Goal: Task Accomplishment & Management: Manage account settings

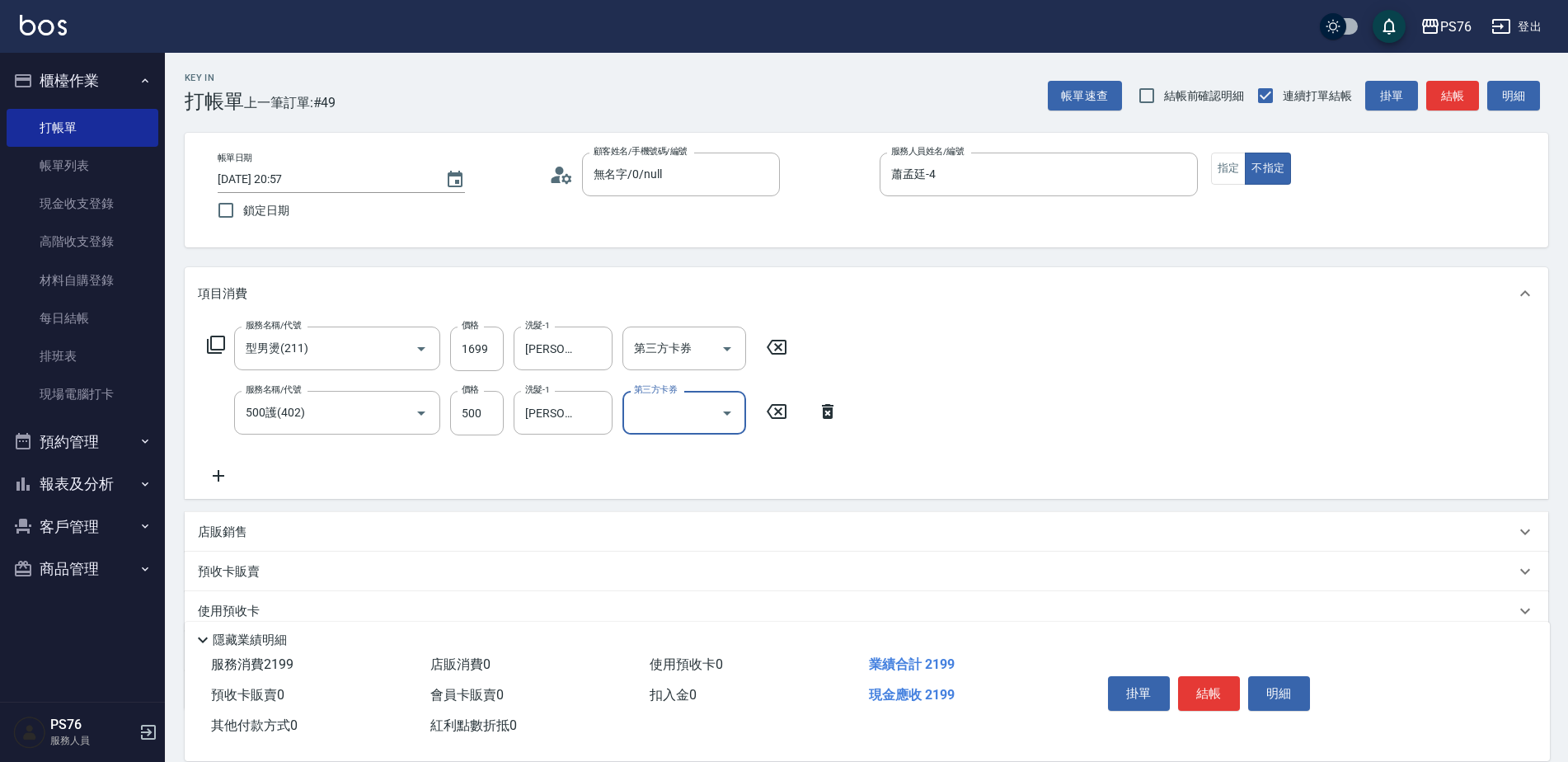
scroll to position [42, 0]
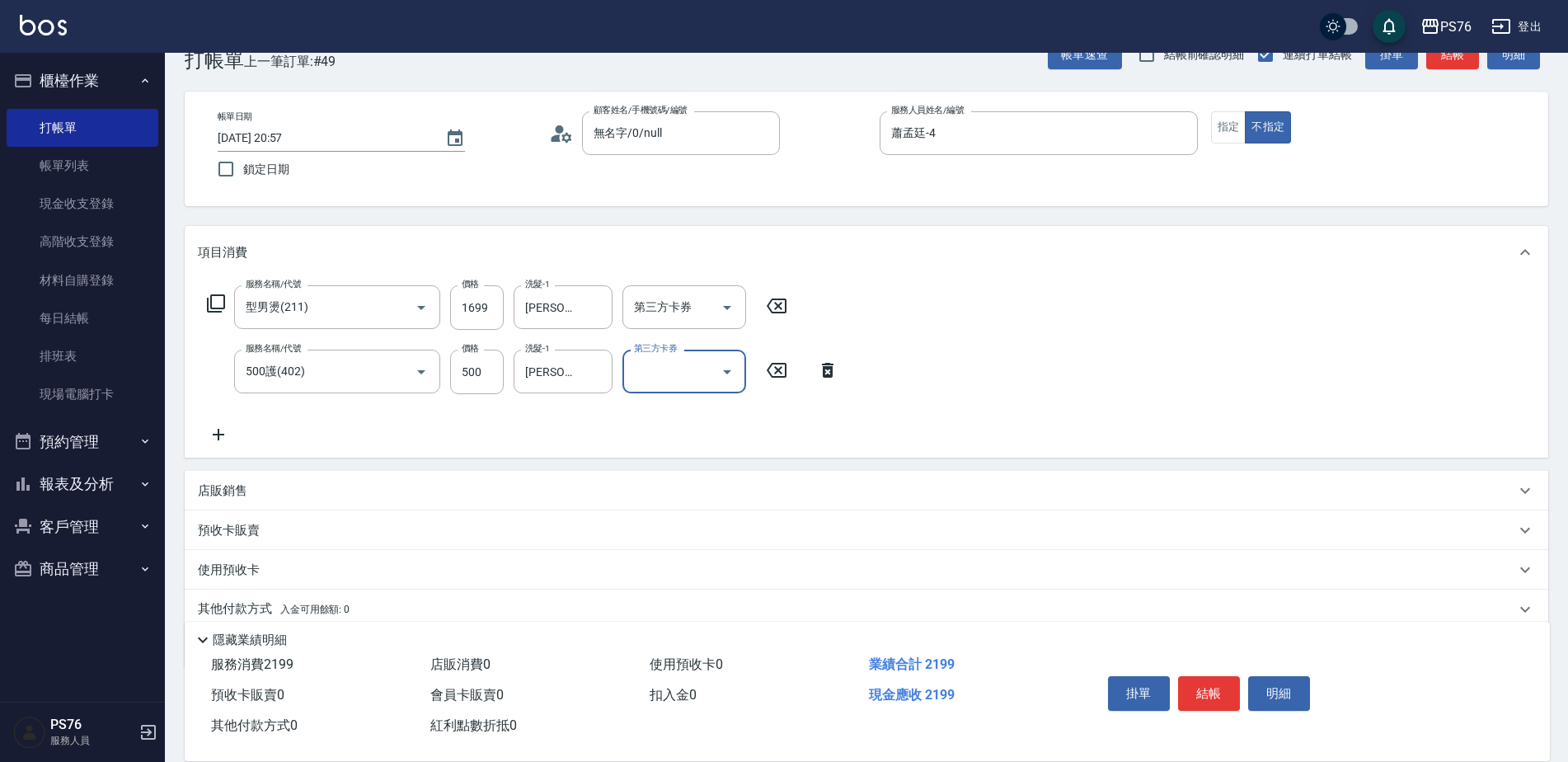
click at [319, 492] on div "店販銷售" at bounding box center [856, 491] width 1317 height 17
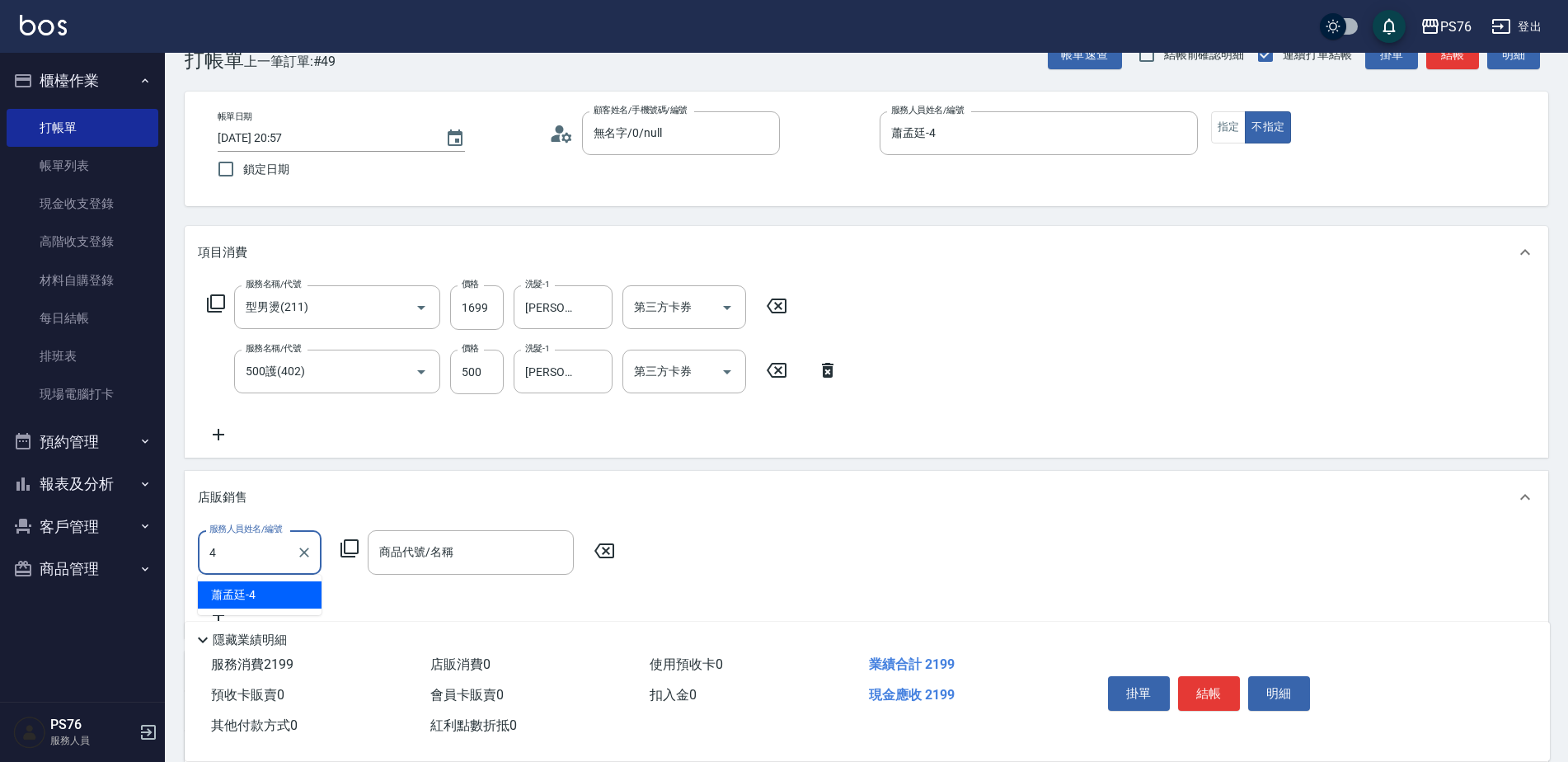
type input "蕭孟廷-4"
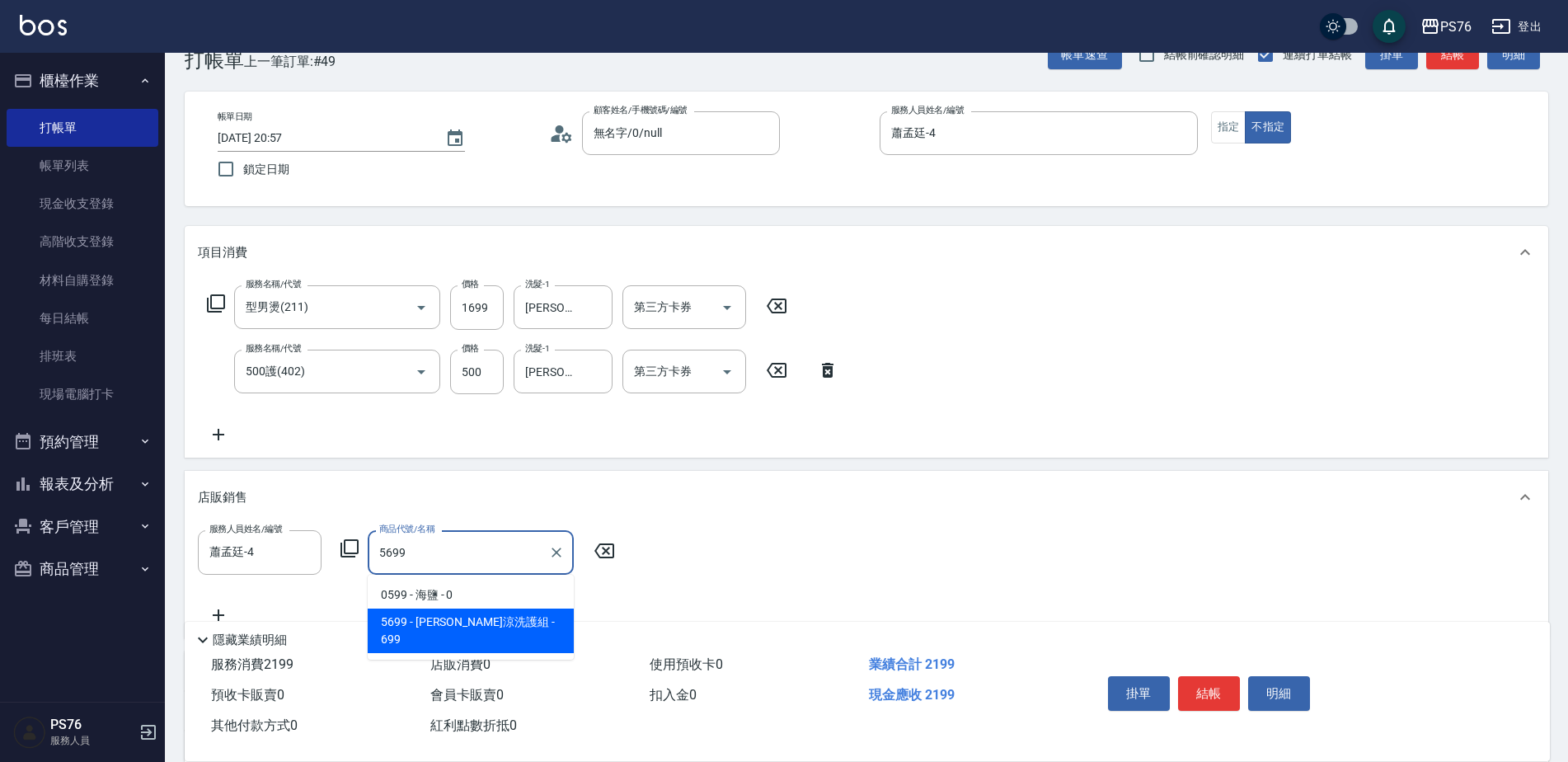
type input "水水沁涼洗護組"
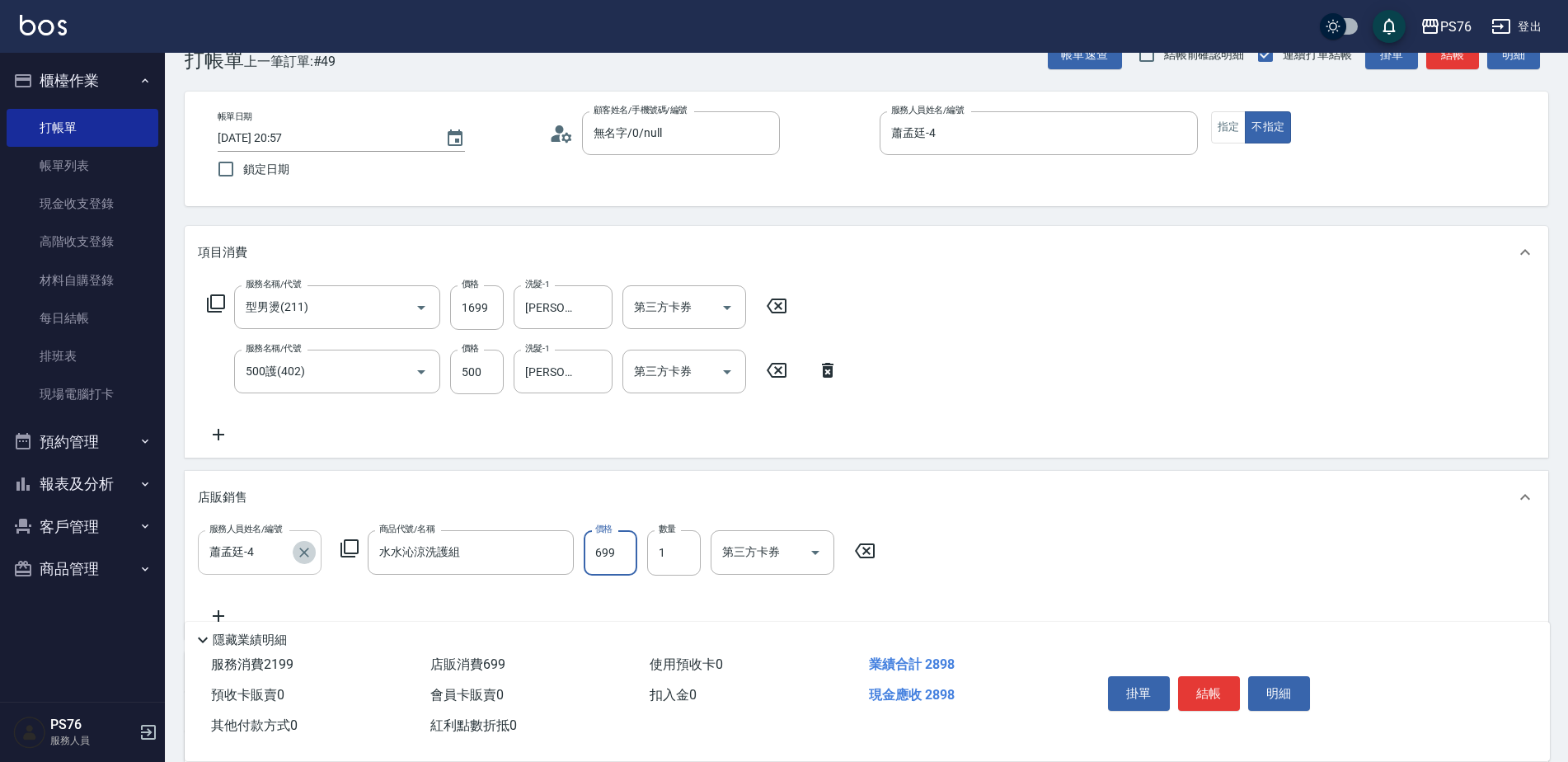
drag, startPoint x: 309, startPoint y: 550, endPoint x: 271, endPoint y: 538, distance: 39.8
click at [307, 550] on icon "Clear" at bounding box center [303, 552] width 16 height 16
click at [274, 560] on input "服務人員姓名/編號" at bounding box center [259, 553] width 108 height 29
type input "游怡瑄-24"
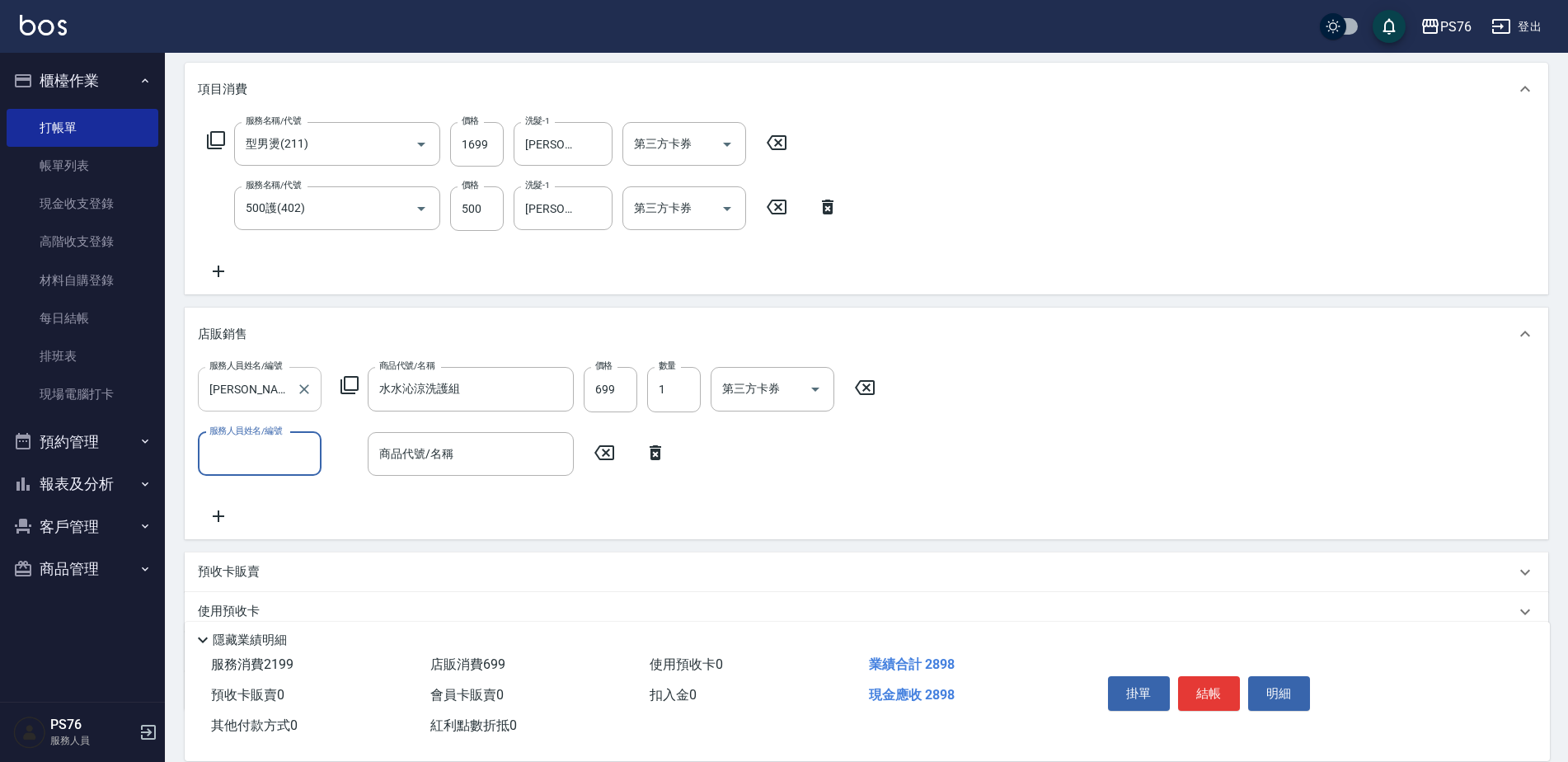
scroll to position [206, 0]
type input "蕭孟廷-4"
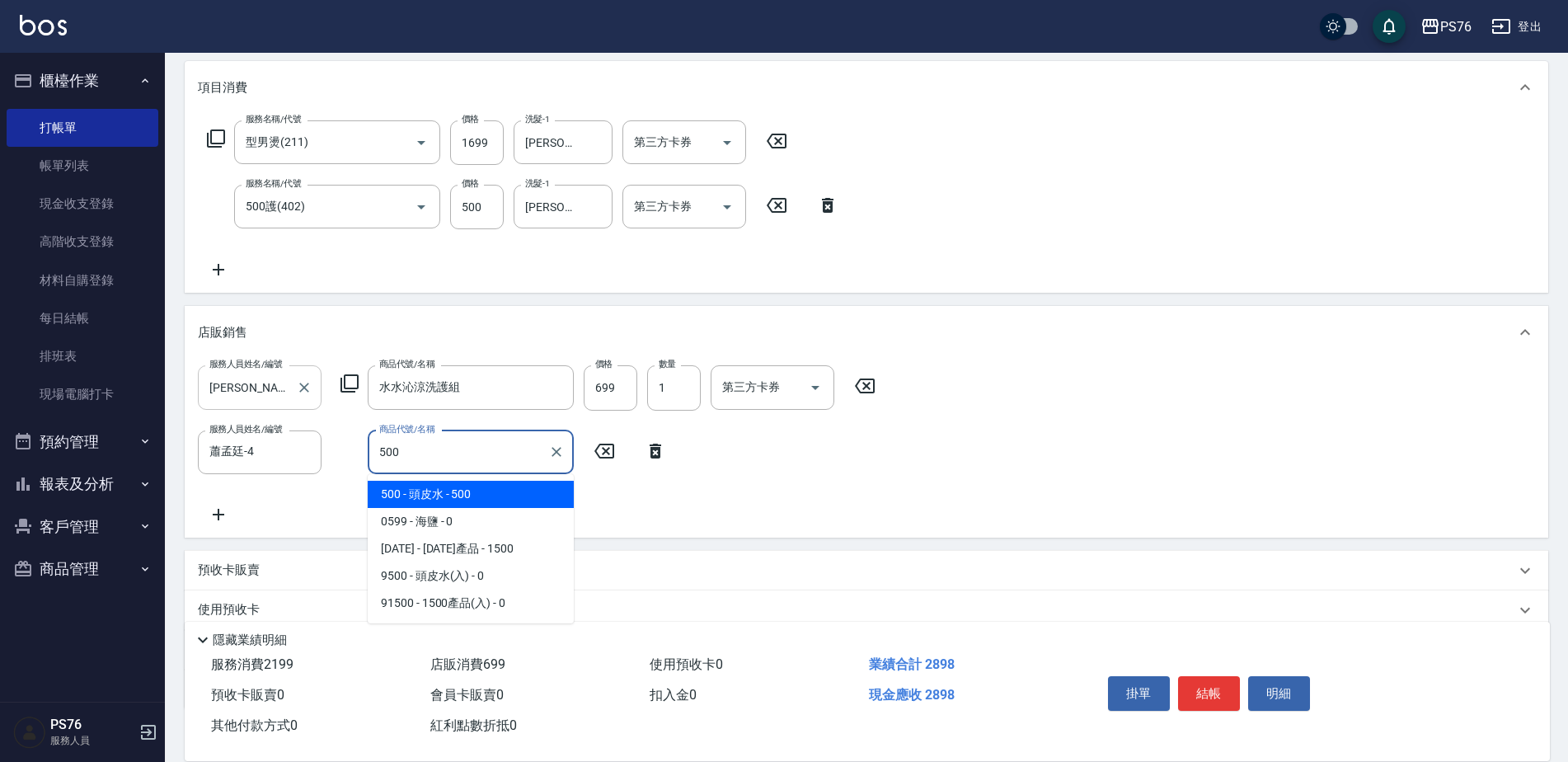
type input "頭皮水"
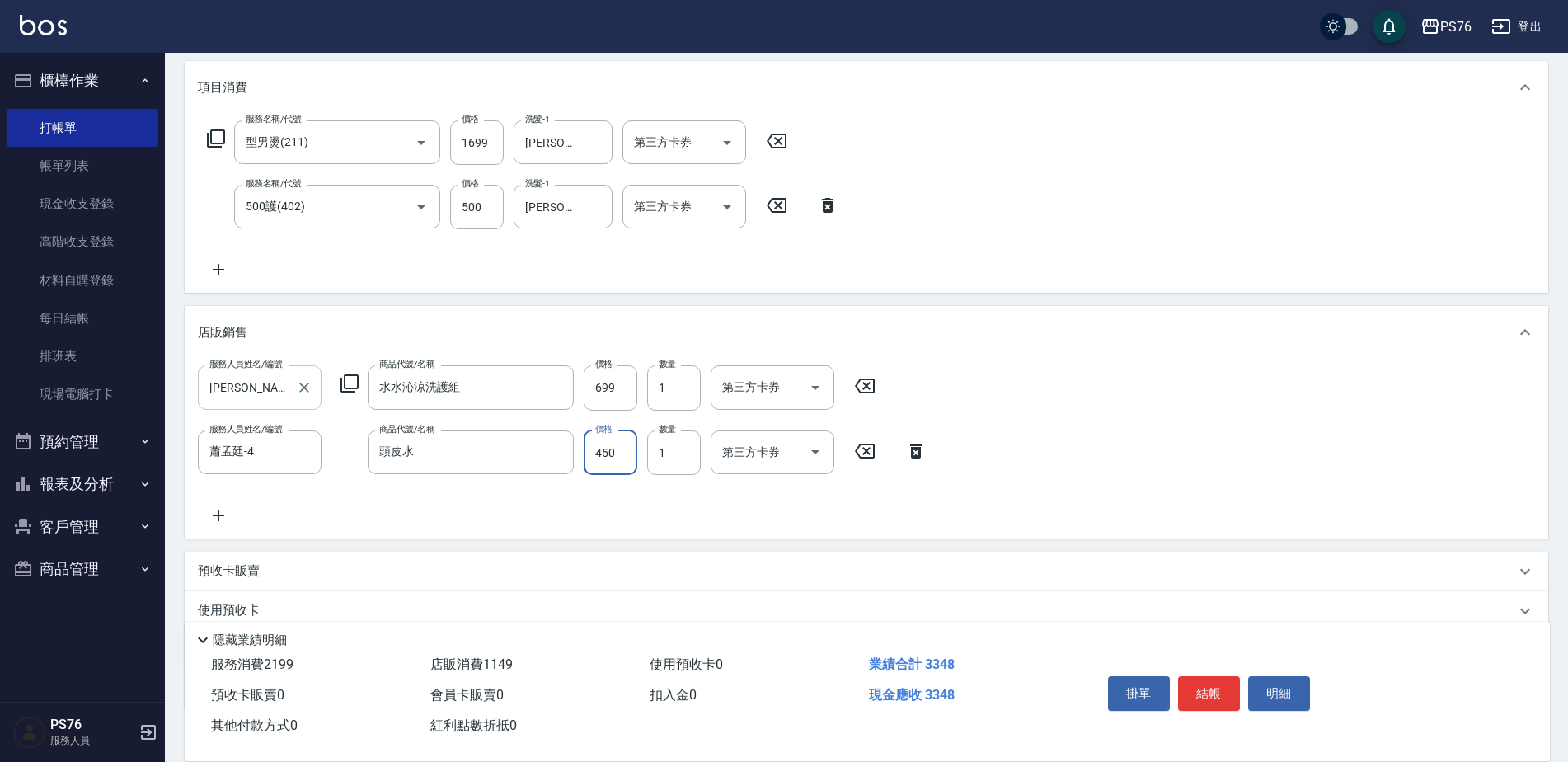
type input "450"
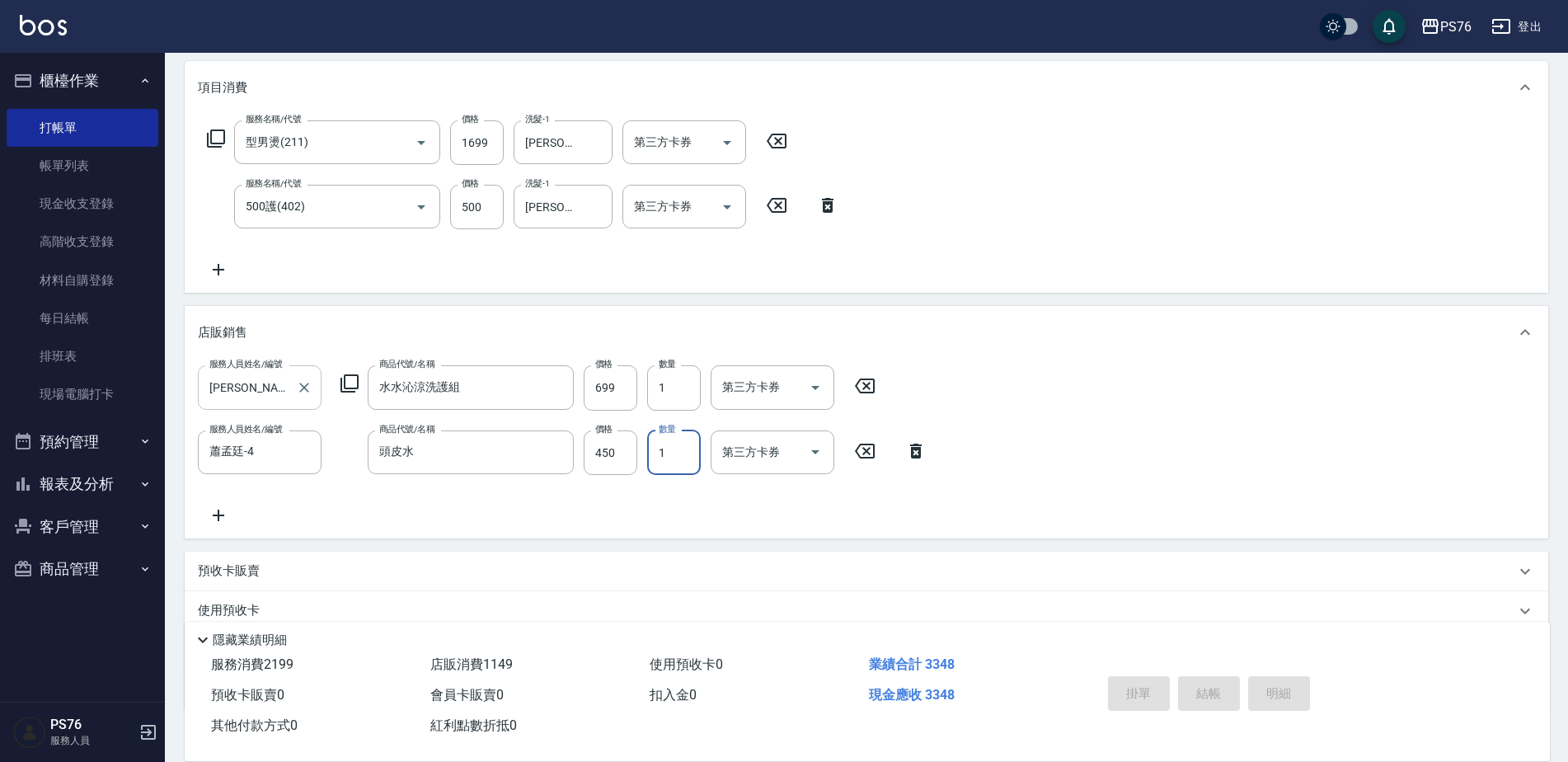
type input "2025/08/17 20:58"
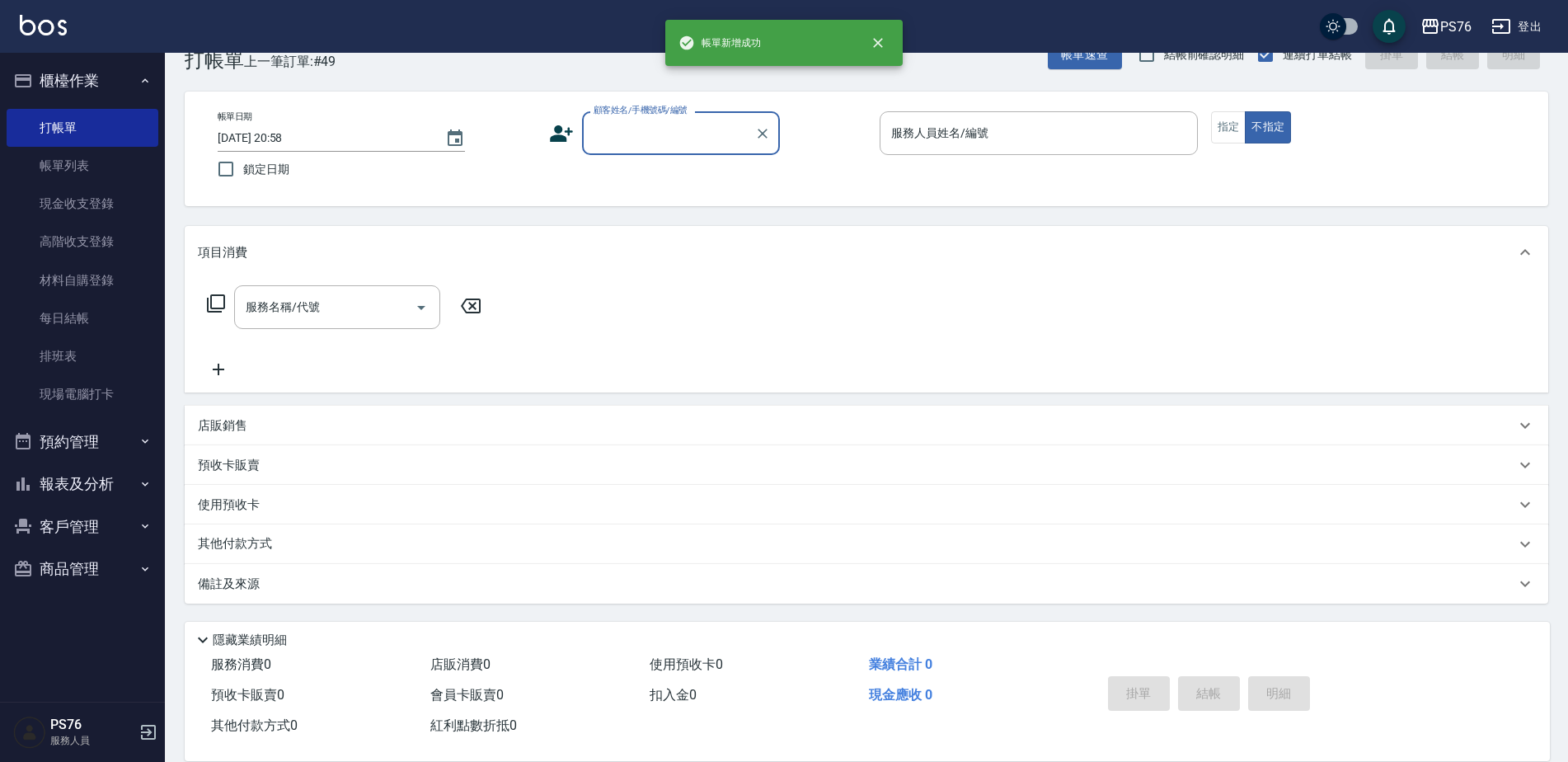
scroll to position [0, 0]
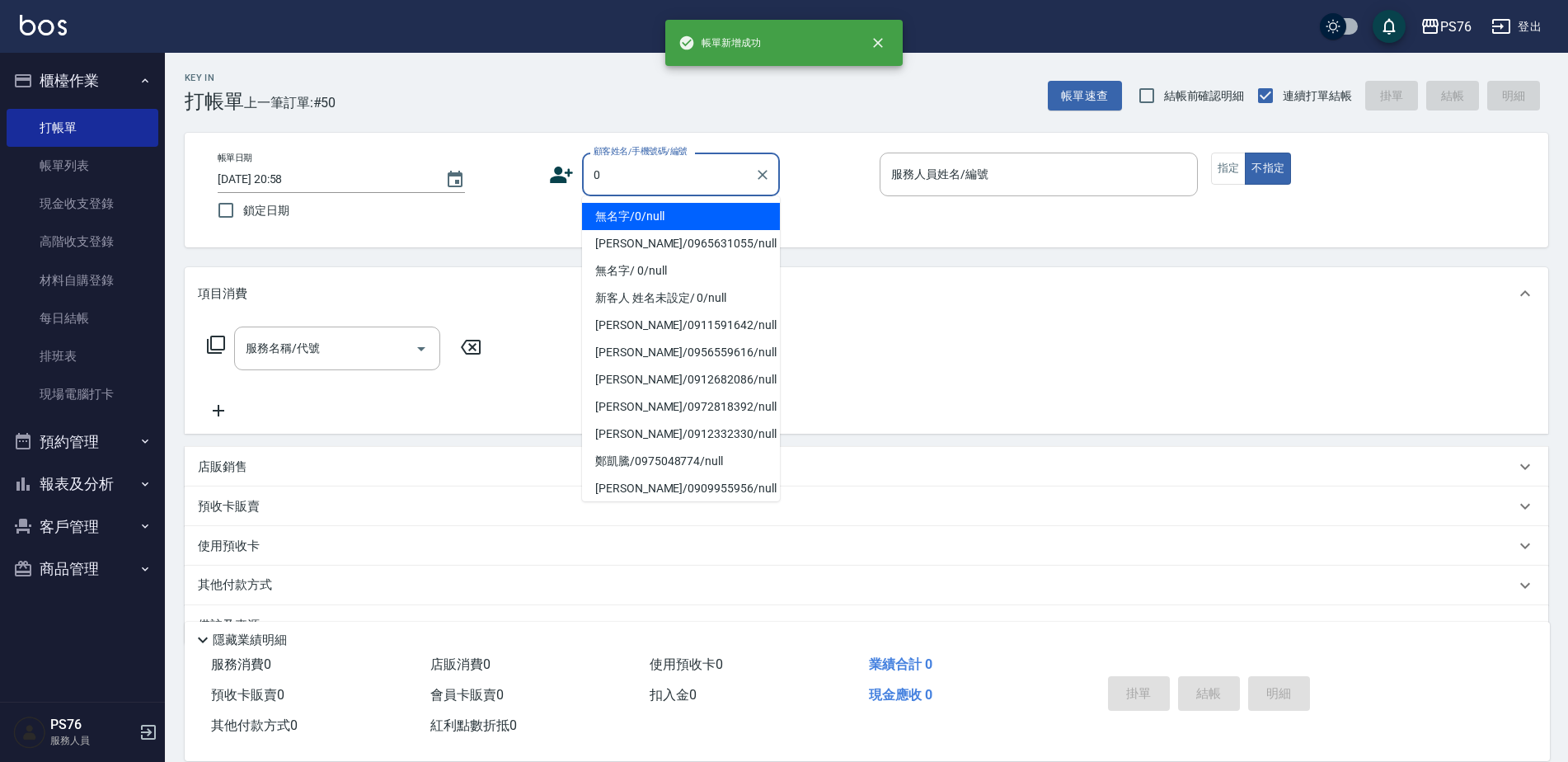
type input "無名字/0/null"
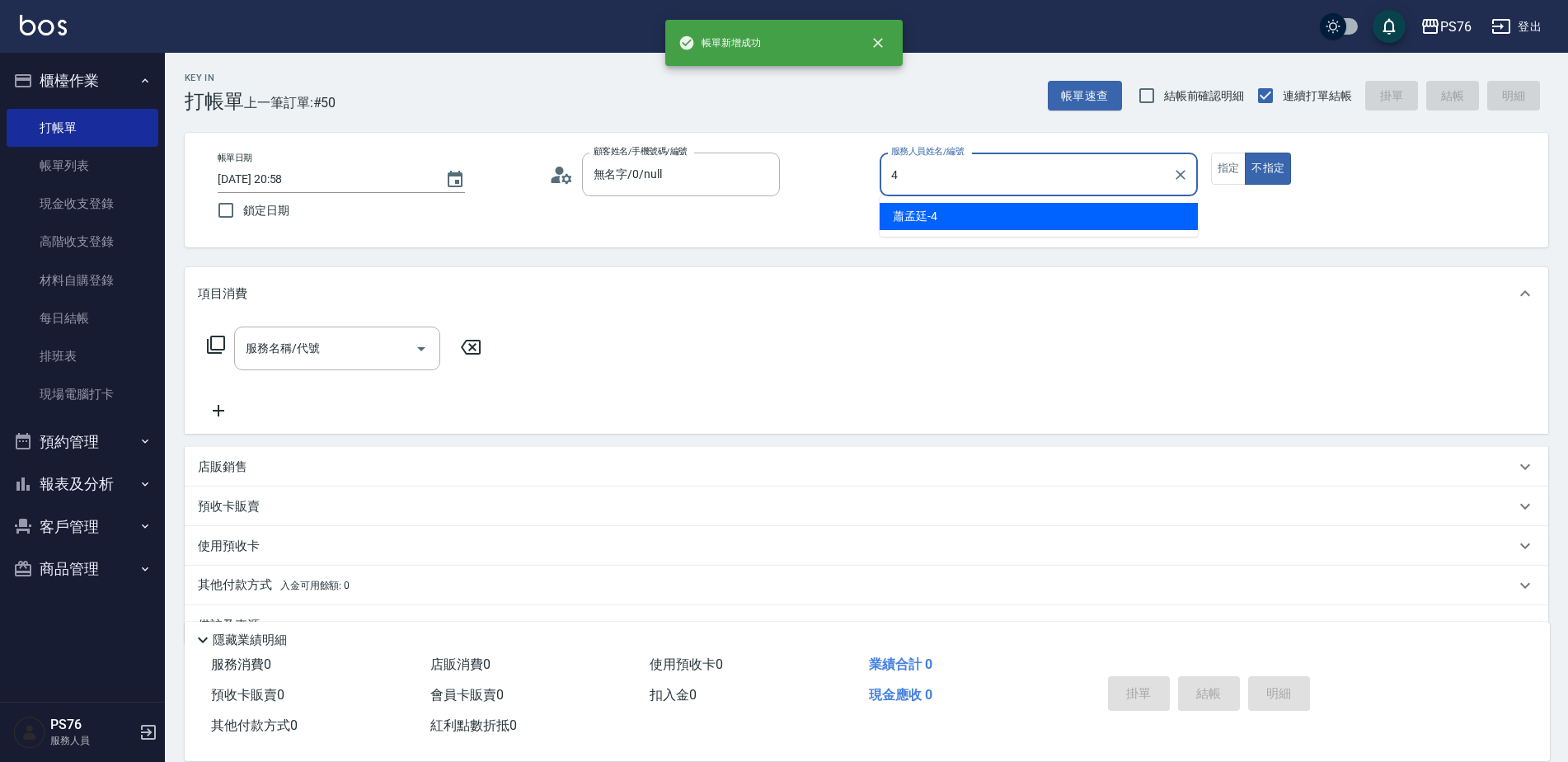
type input "蕭孟廷-4"
type button "false"
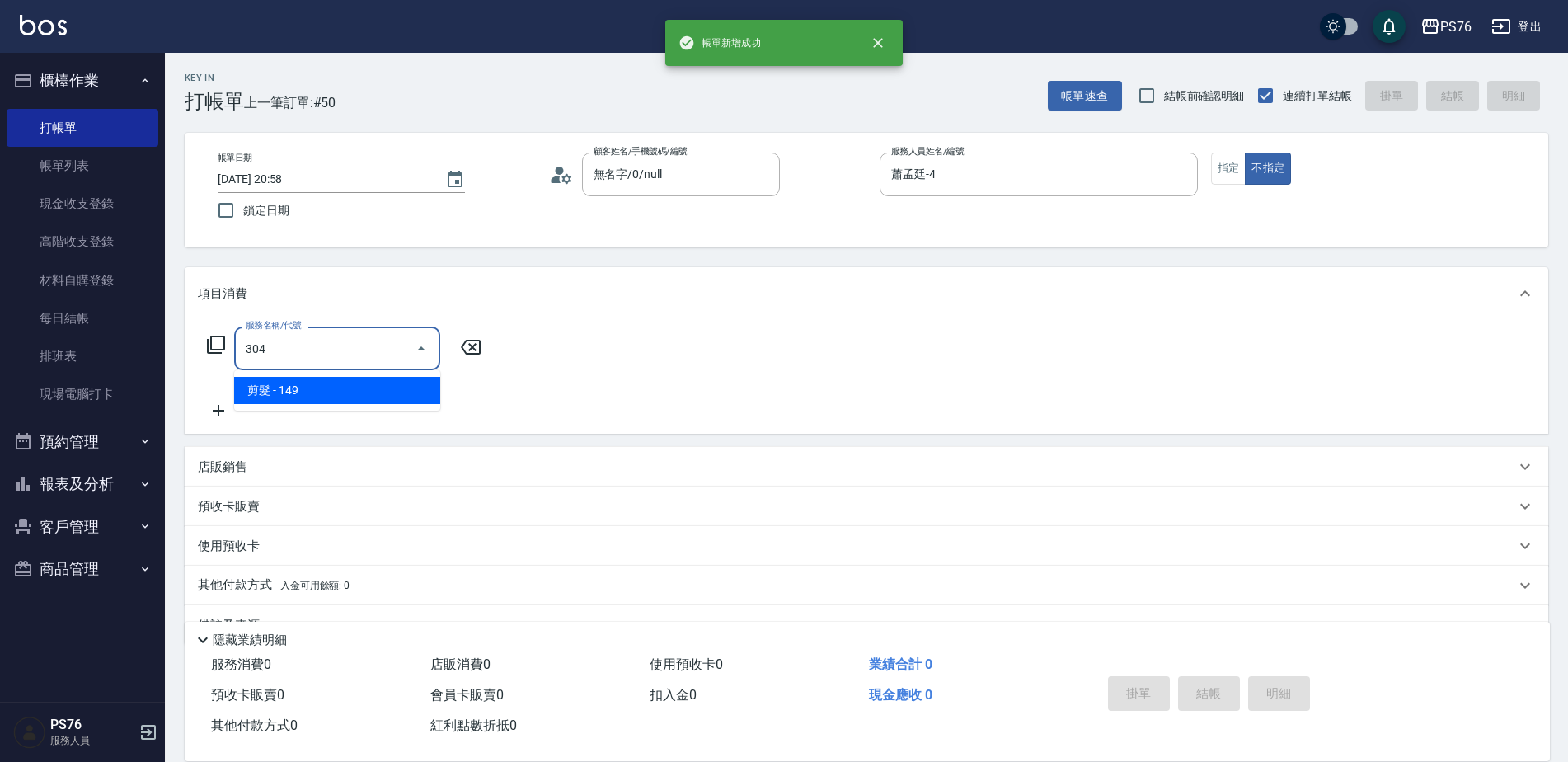
type input "剪髮(304)"
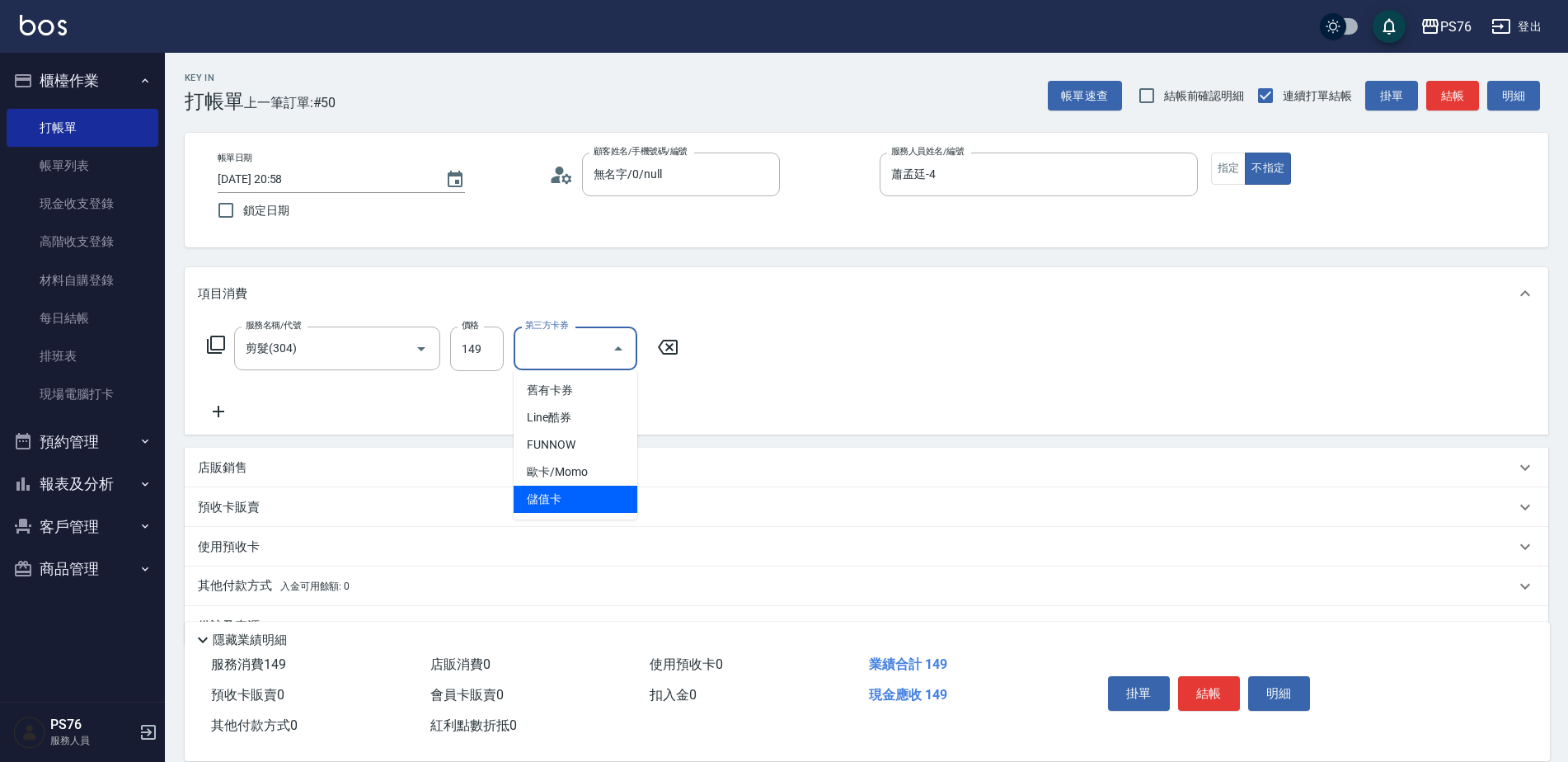
type input "儲值卡"
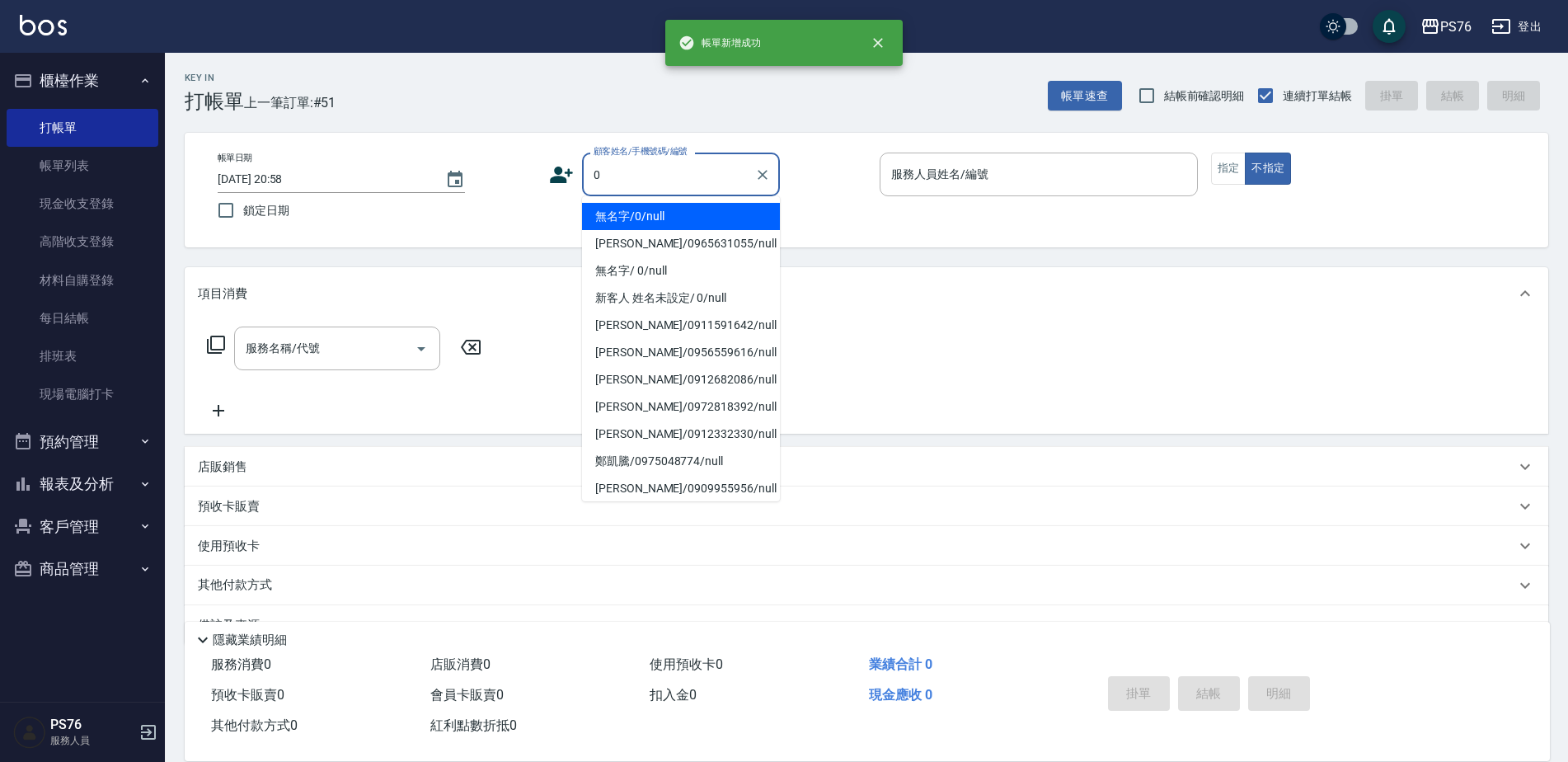
type input "無名字/0/null"
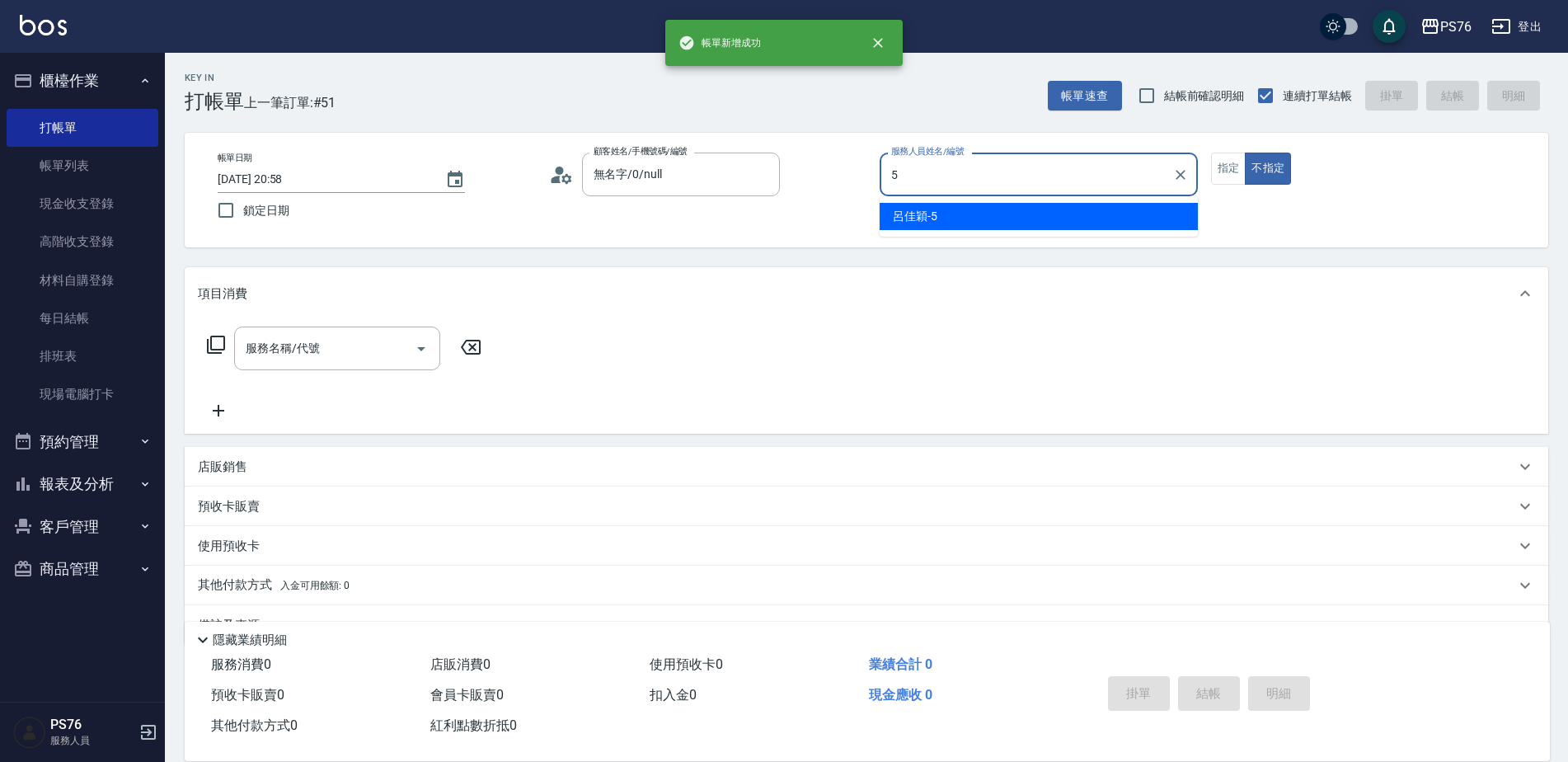
type input "呂佳穎-5"
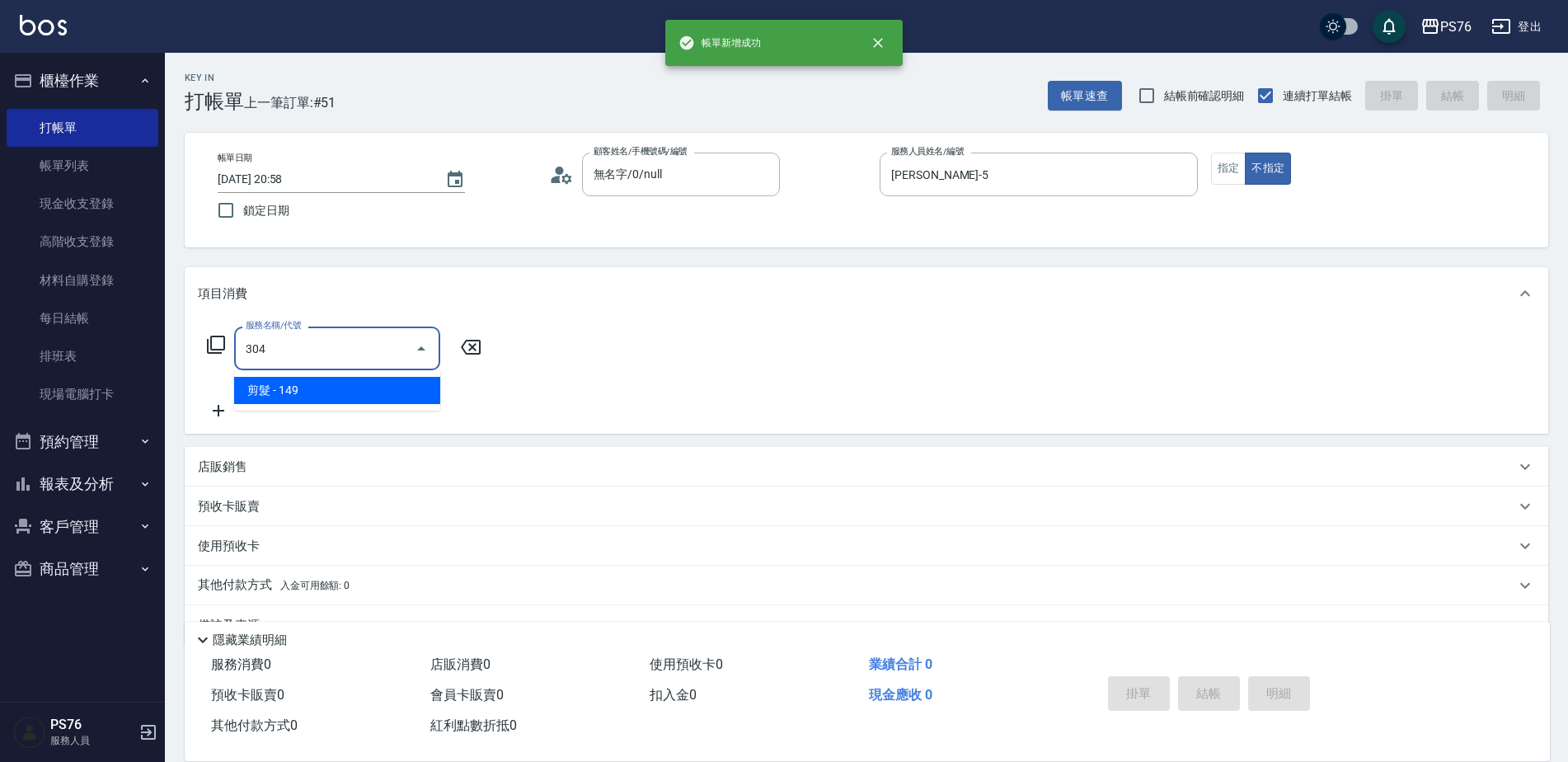
type input "剪髮(304)"
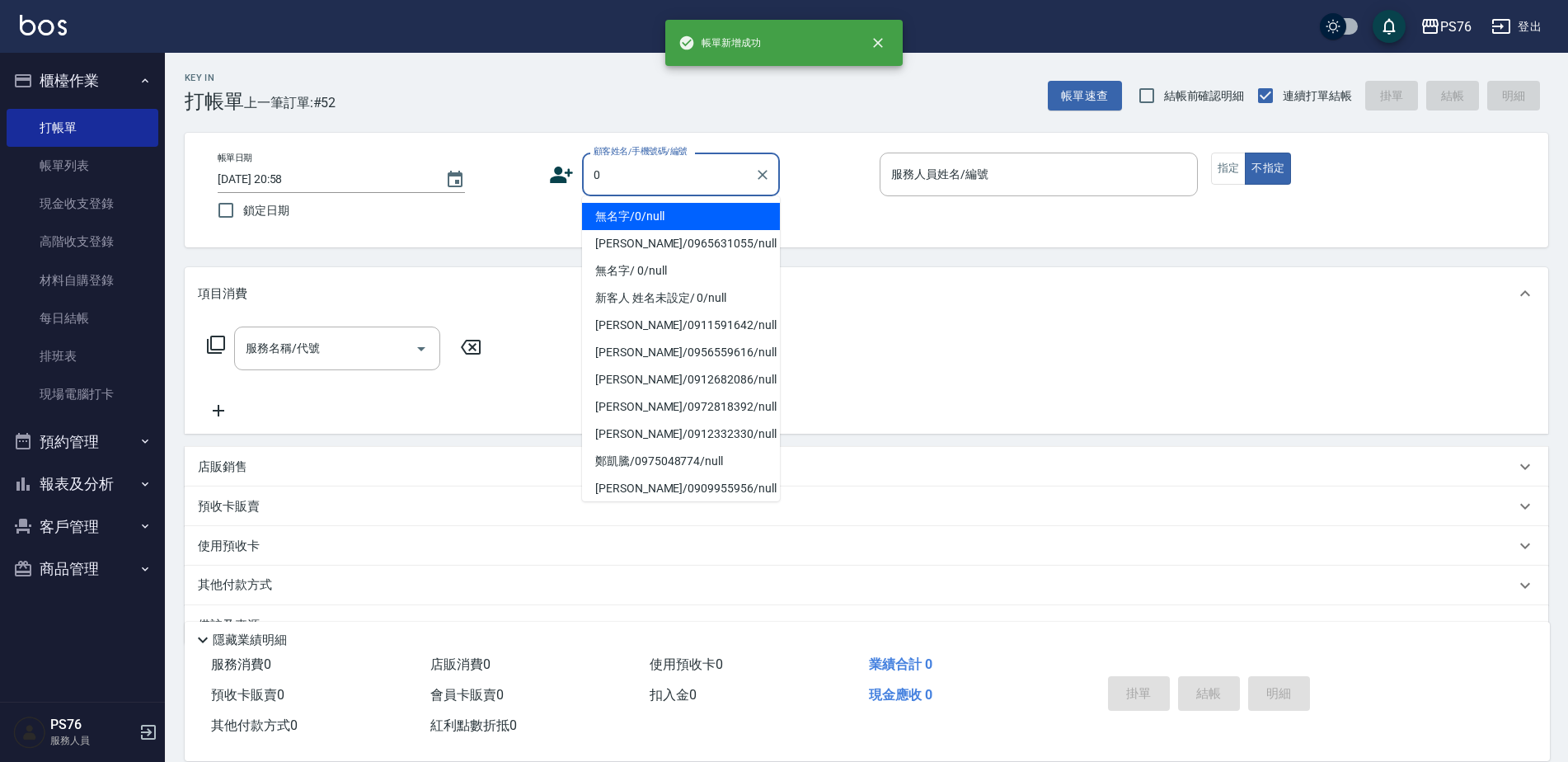
type input "無名字/0/null"
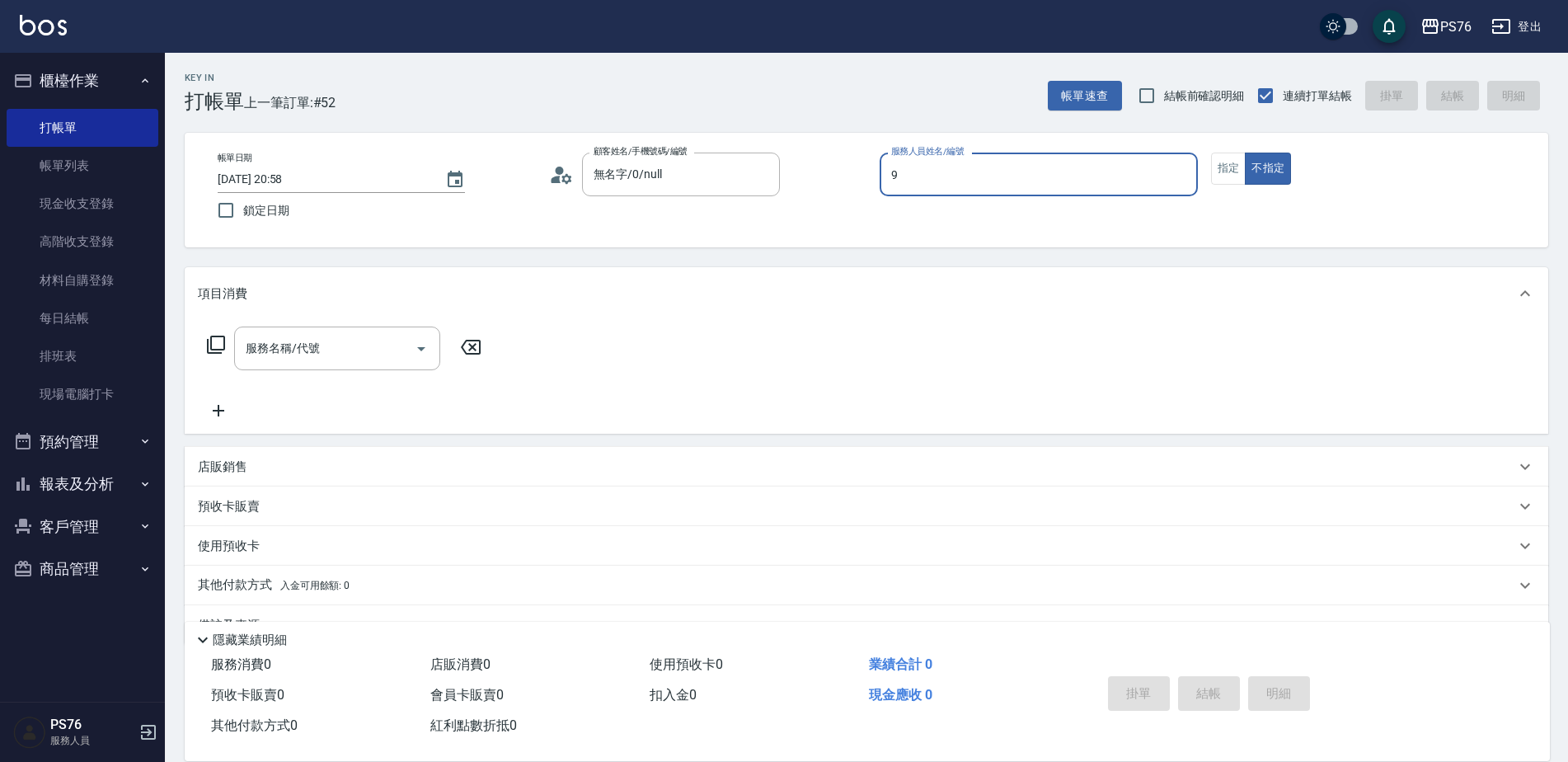
type input "劉憶彤-9"
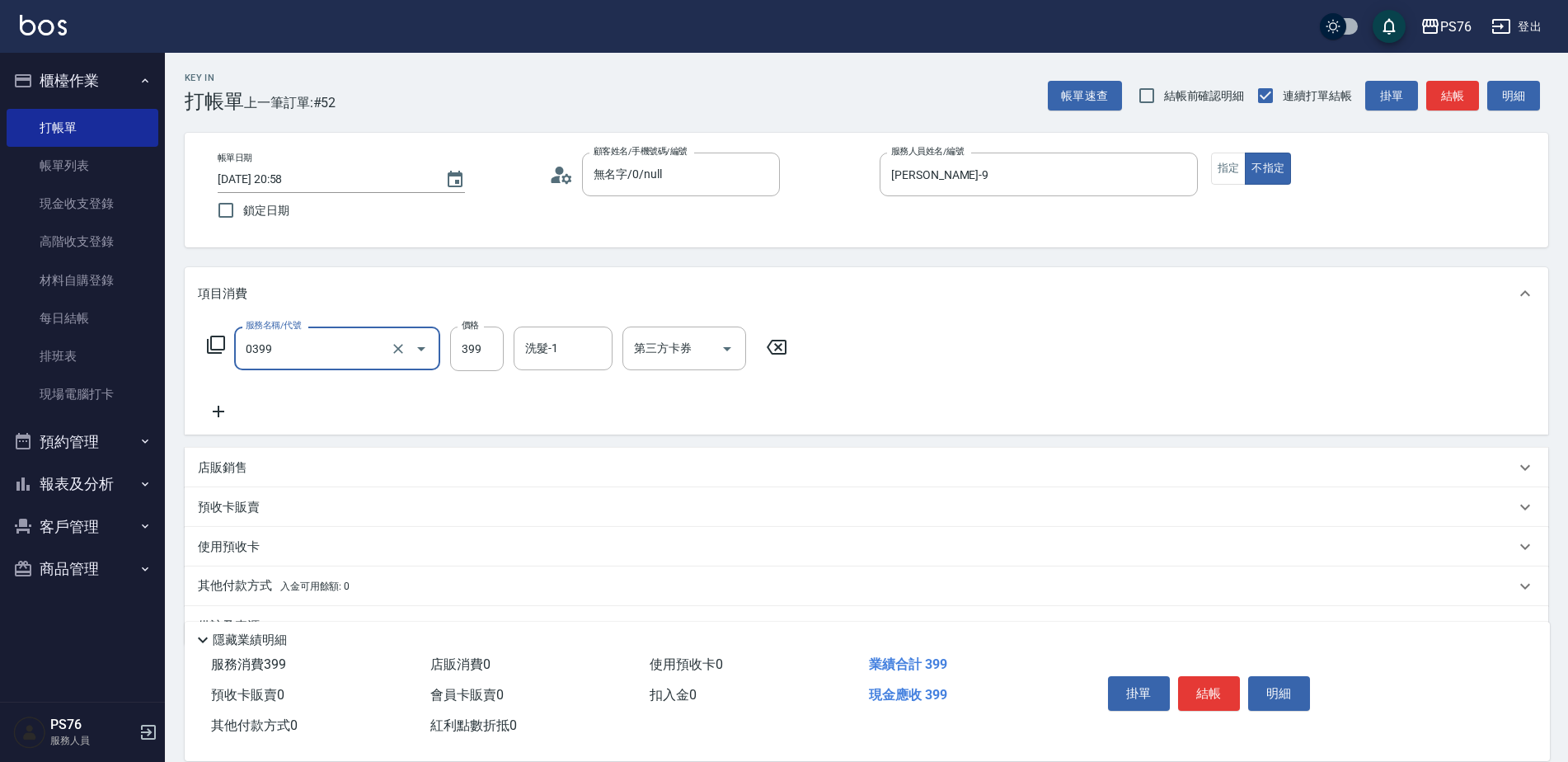
type input "海鹽399(0399)"
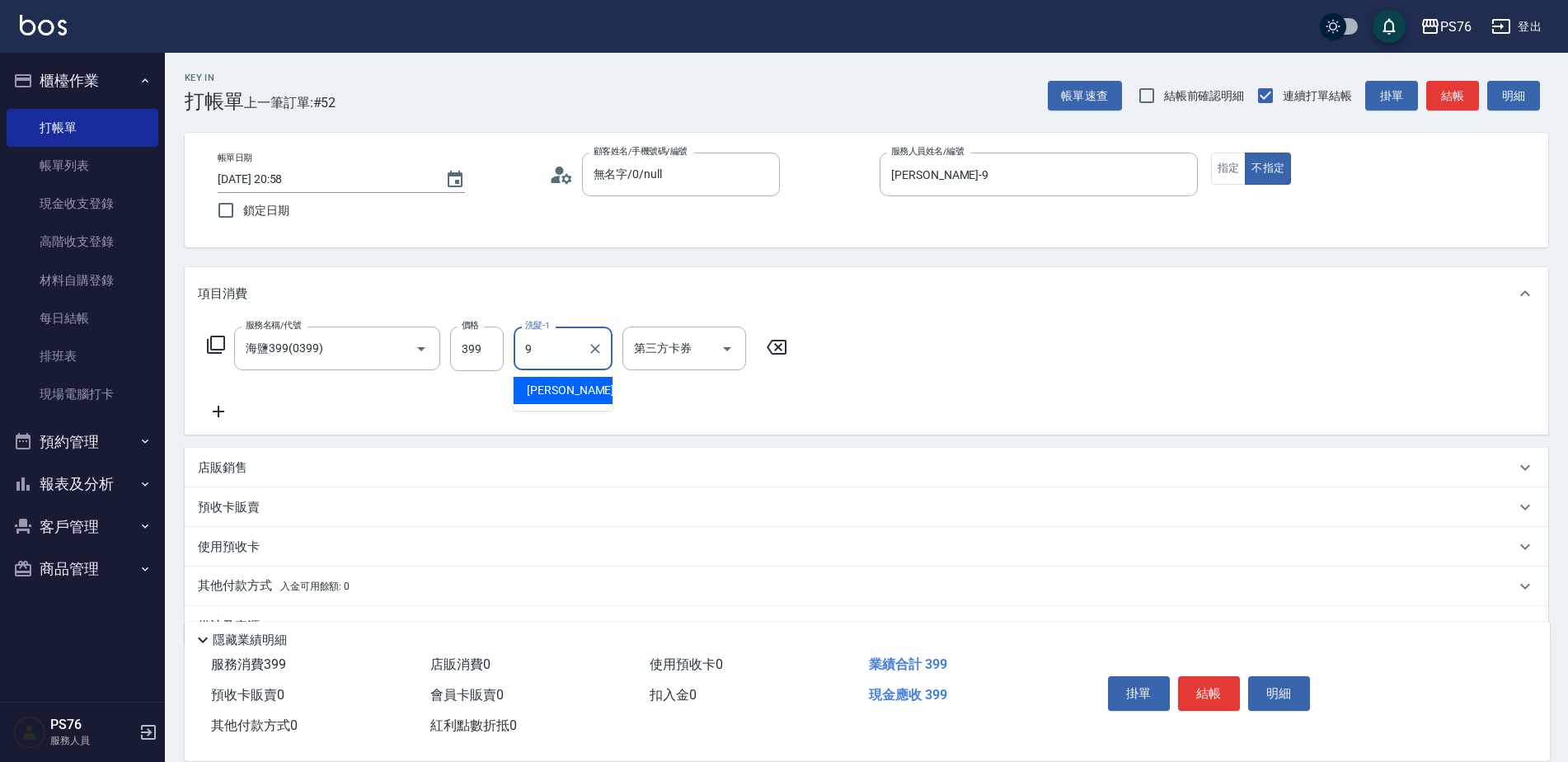
type input "劉憶彤-9"
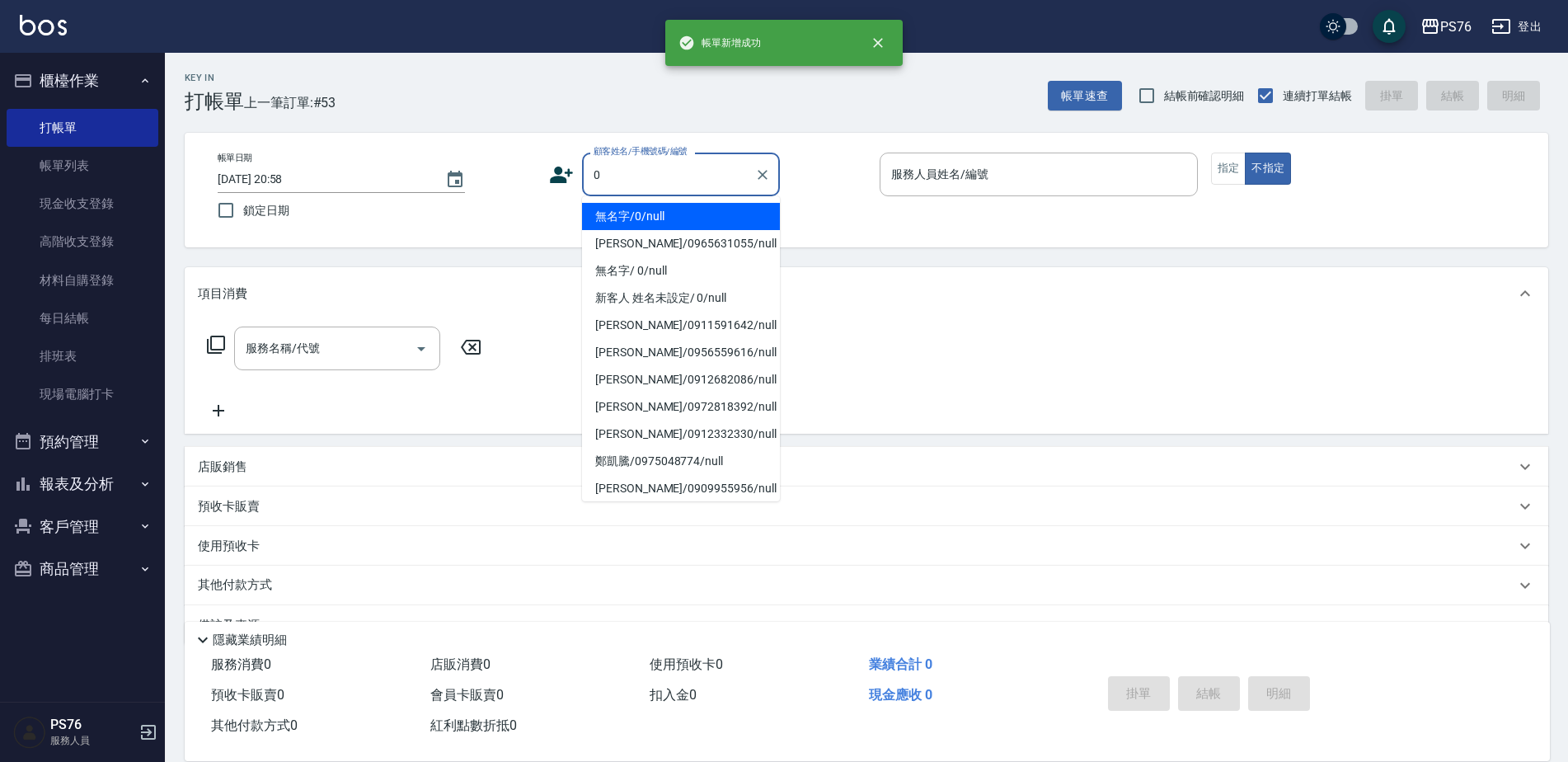
type input "無名字/0/null"
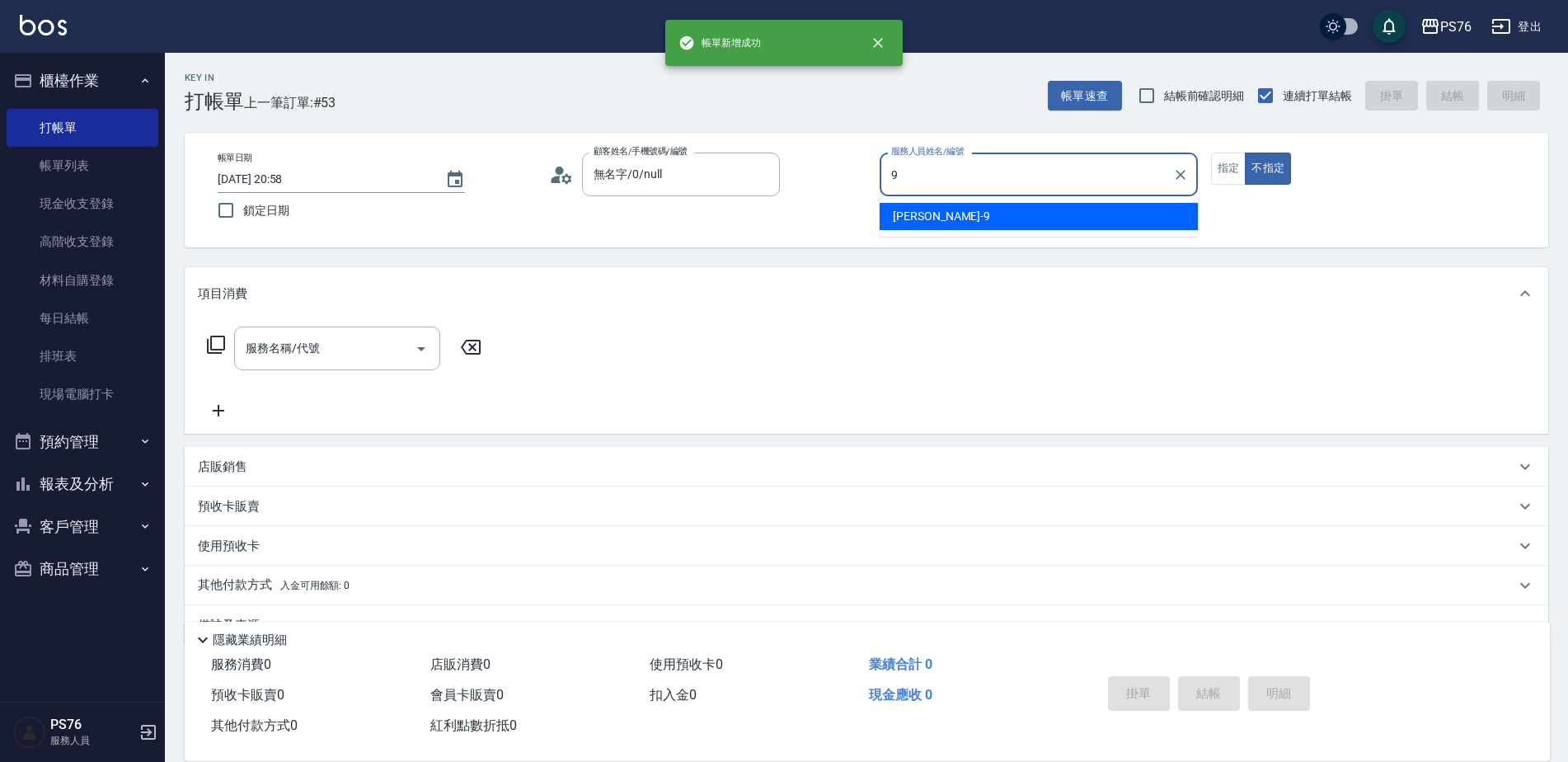
type input "劉憶彤-9"
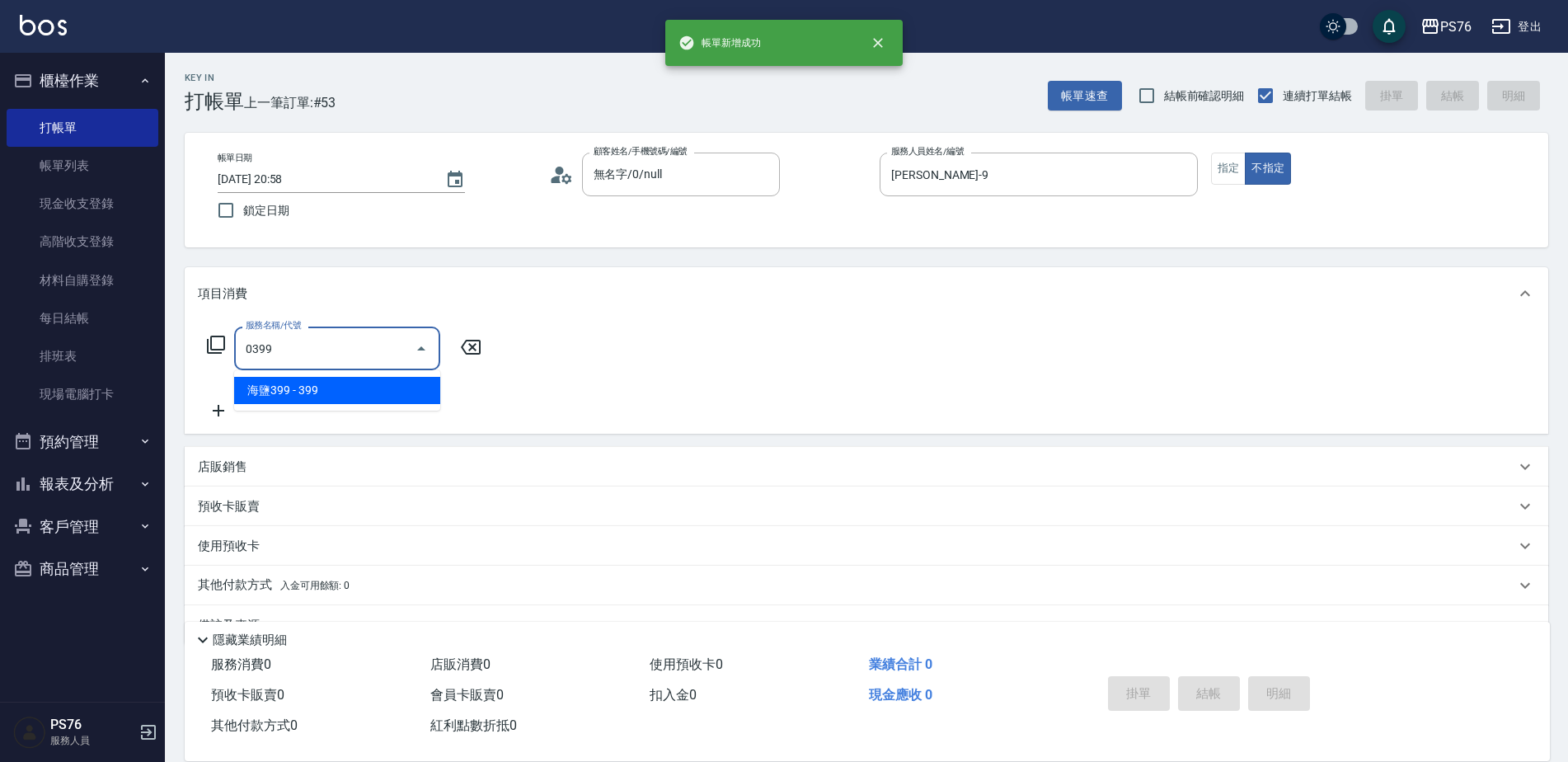
type input "海鹽399(0399)"
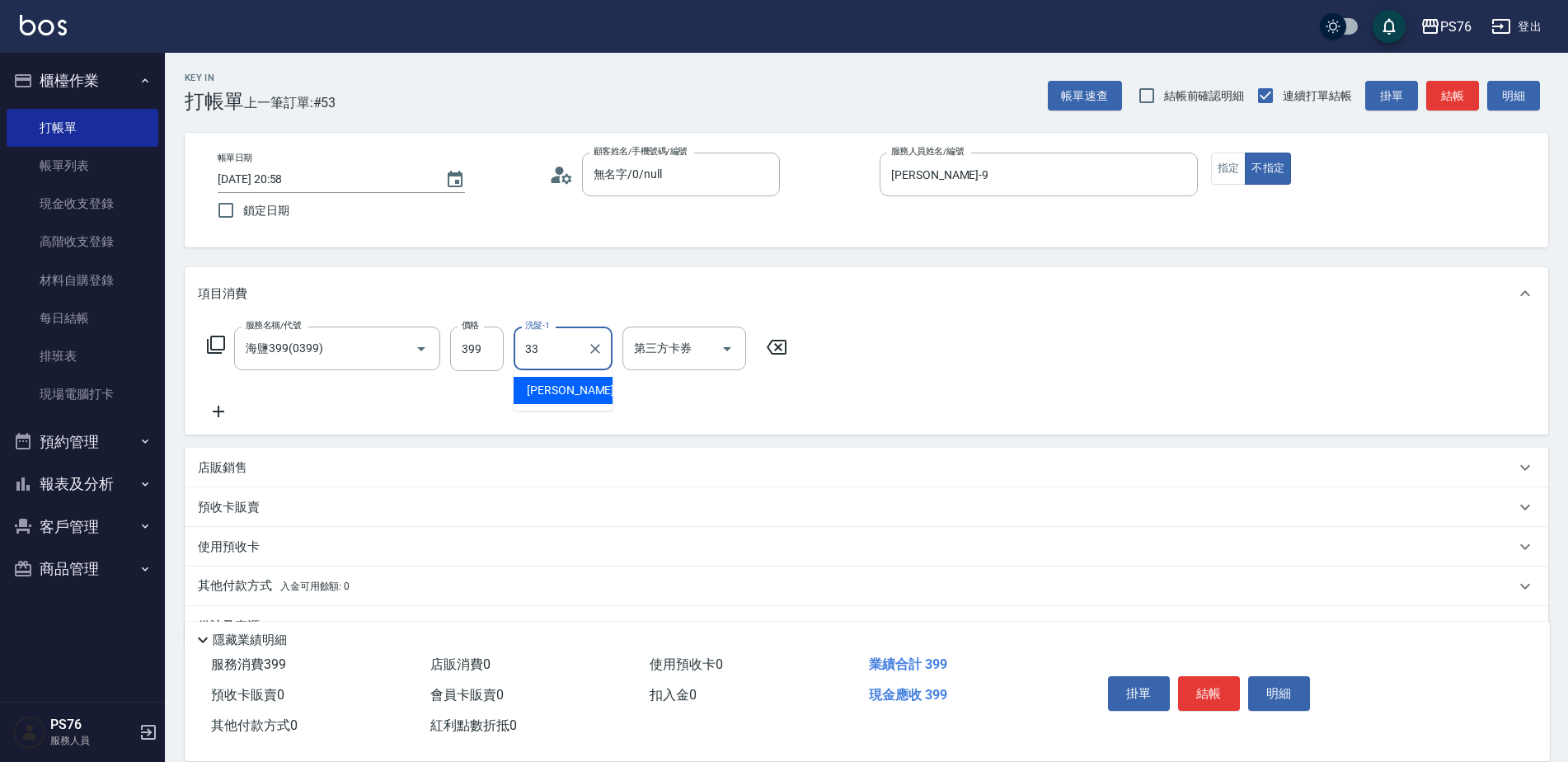
type input "李宇喬-33"
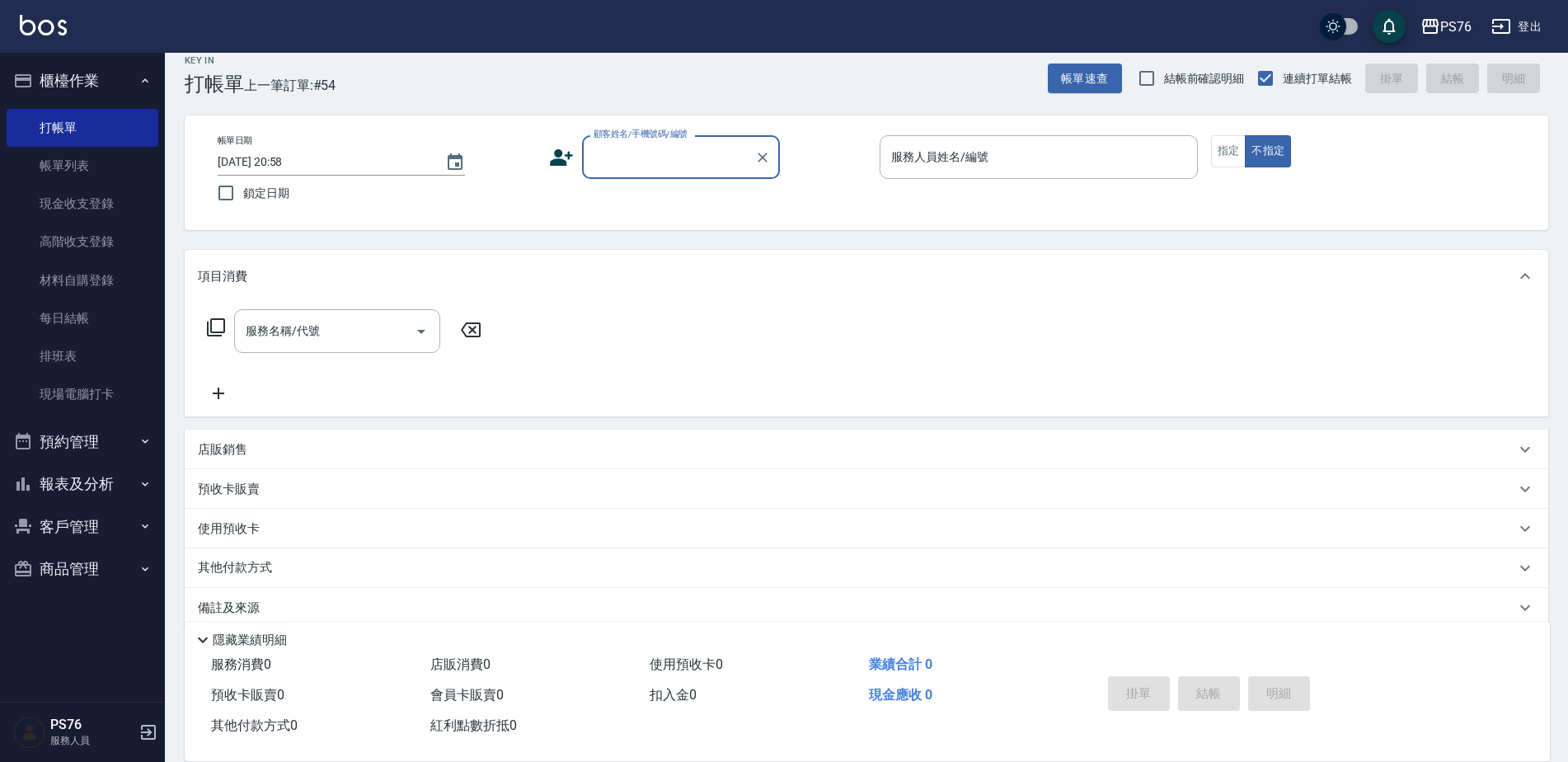
scroll to position [42, 0]
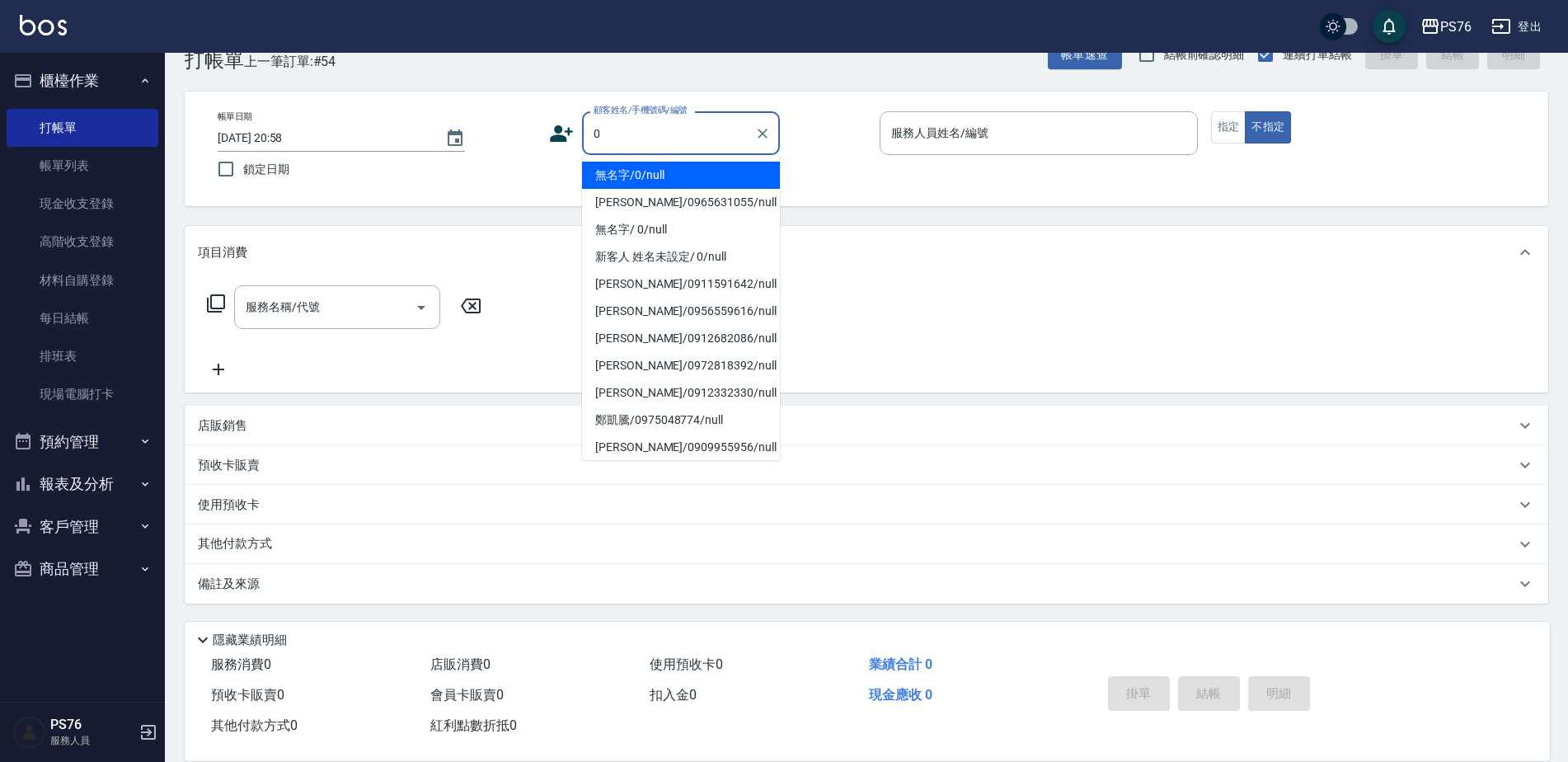
type input "無名字/0/null"
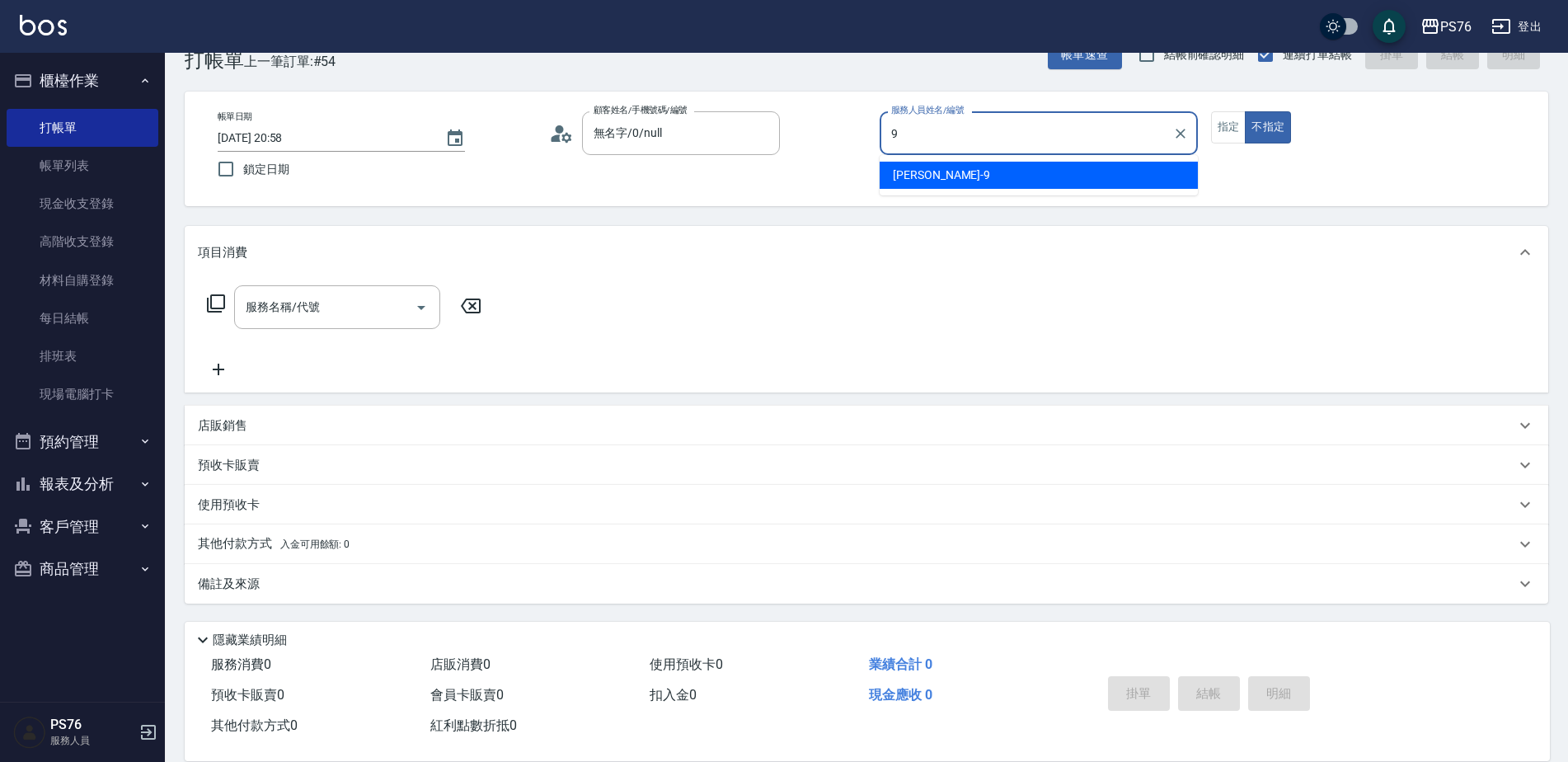
type input "劉憶彤-9"
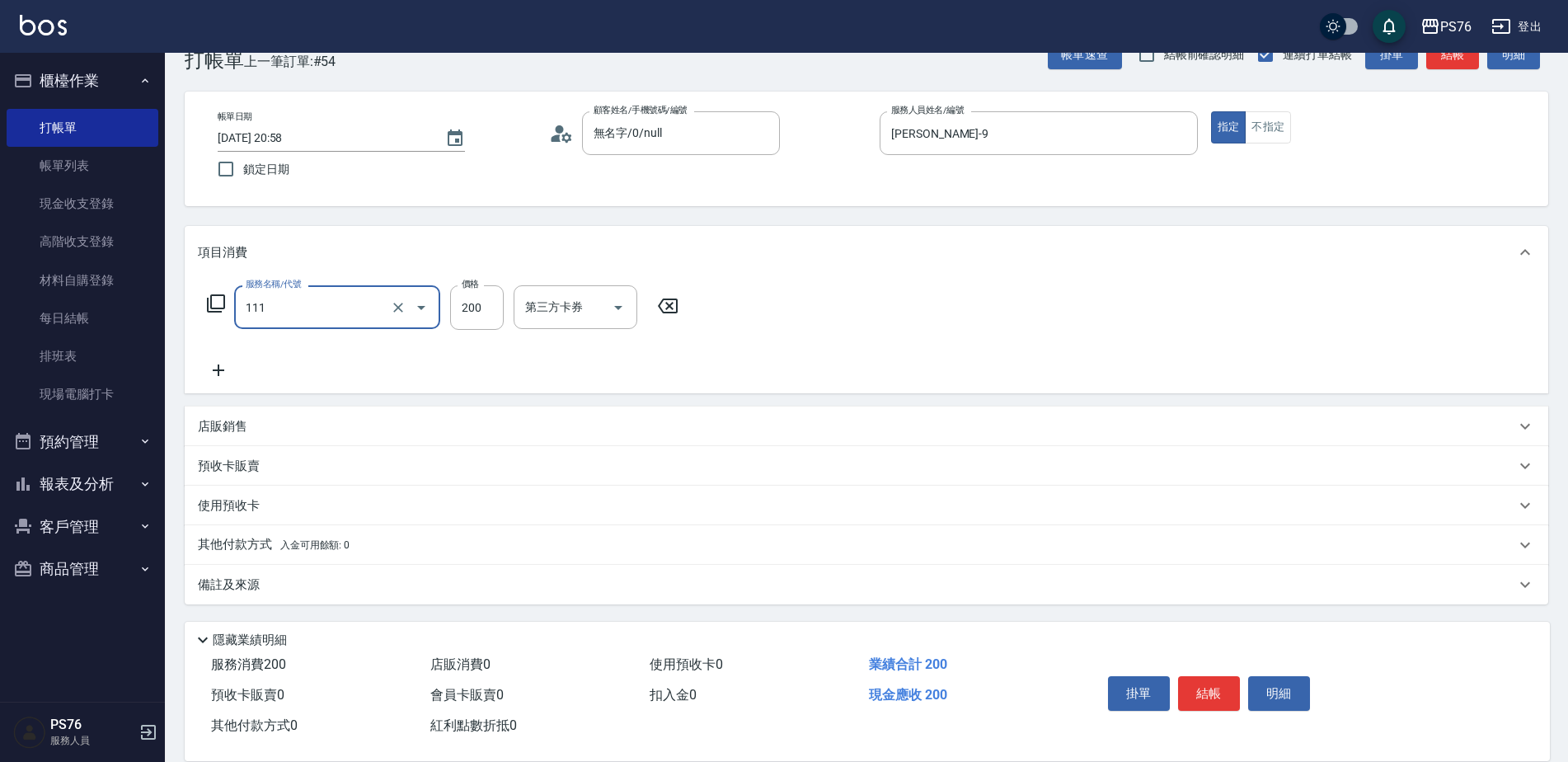
type input "200(111)"
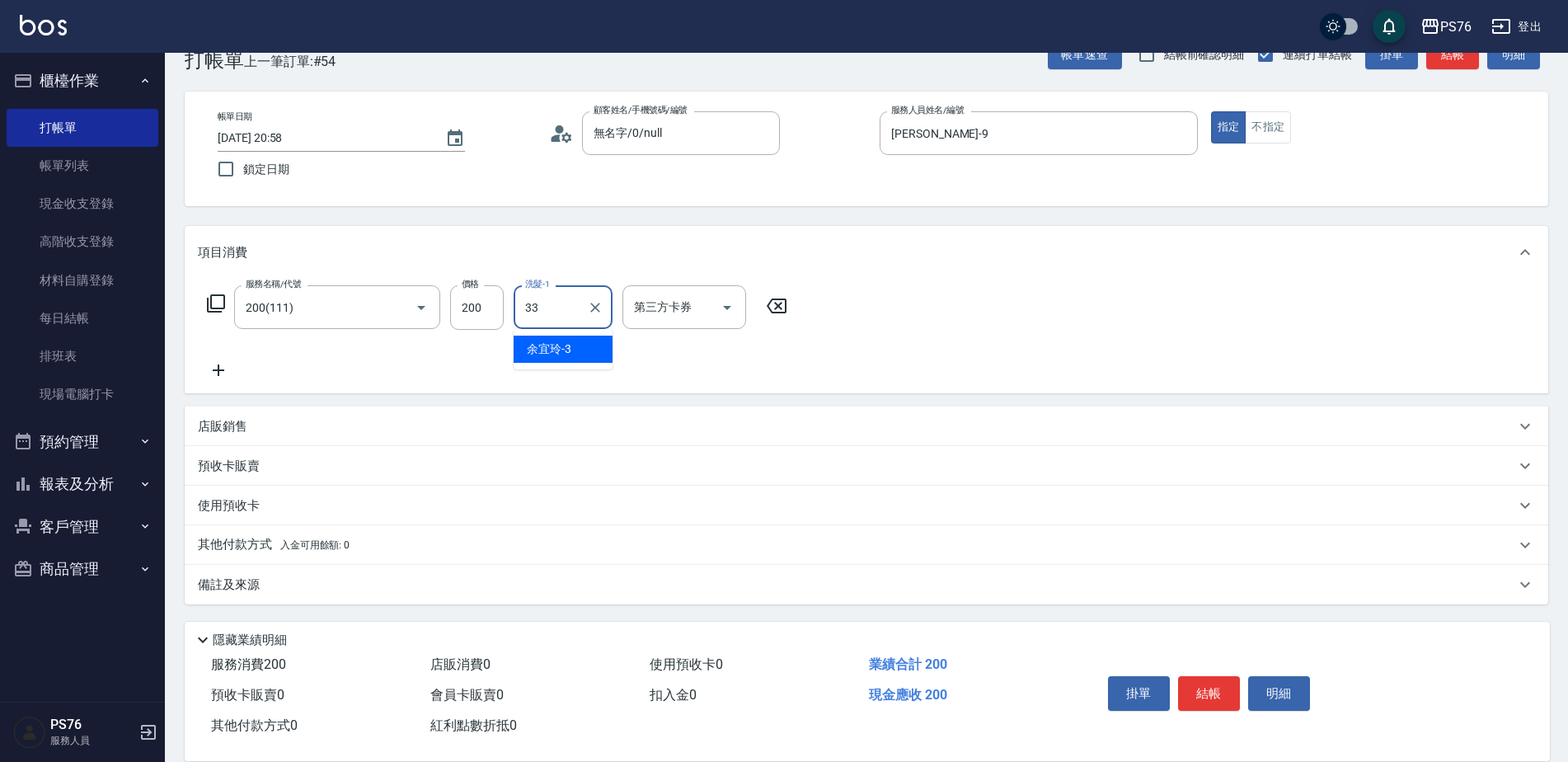
type input "李宇喬-33"
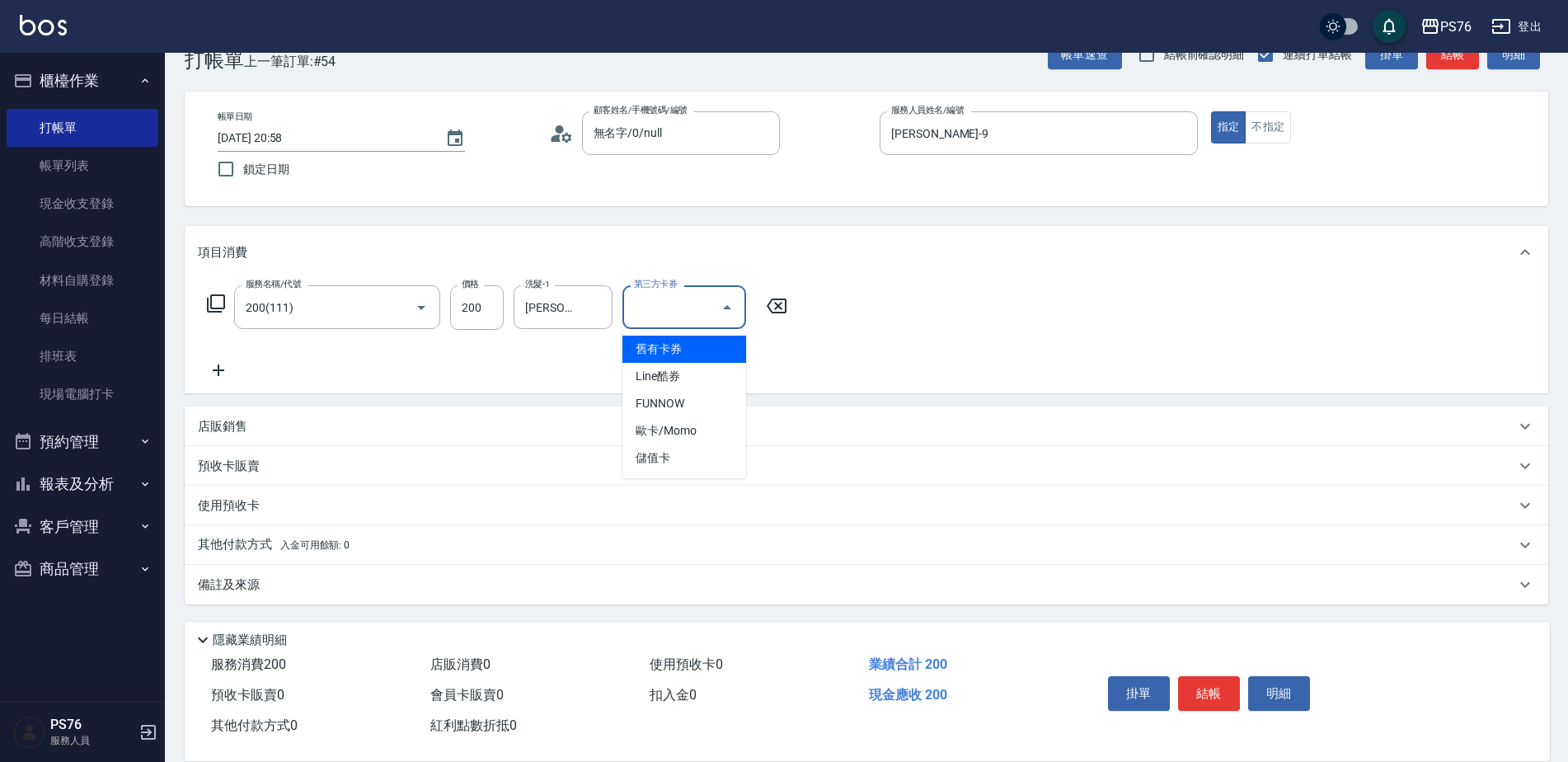
type input "儲值卡"
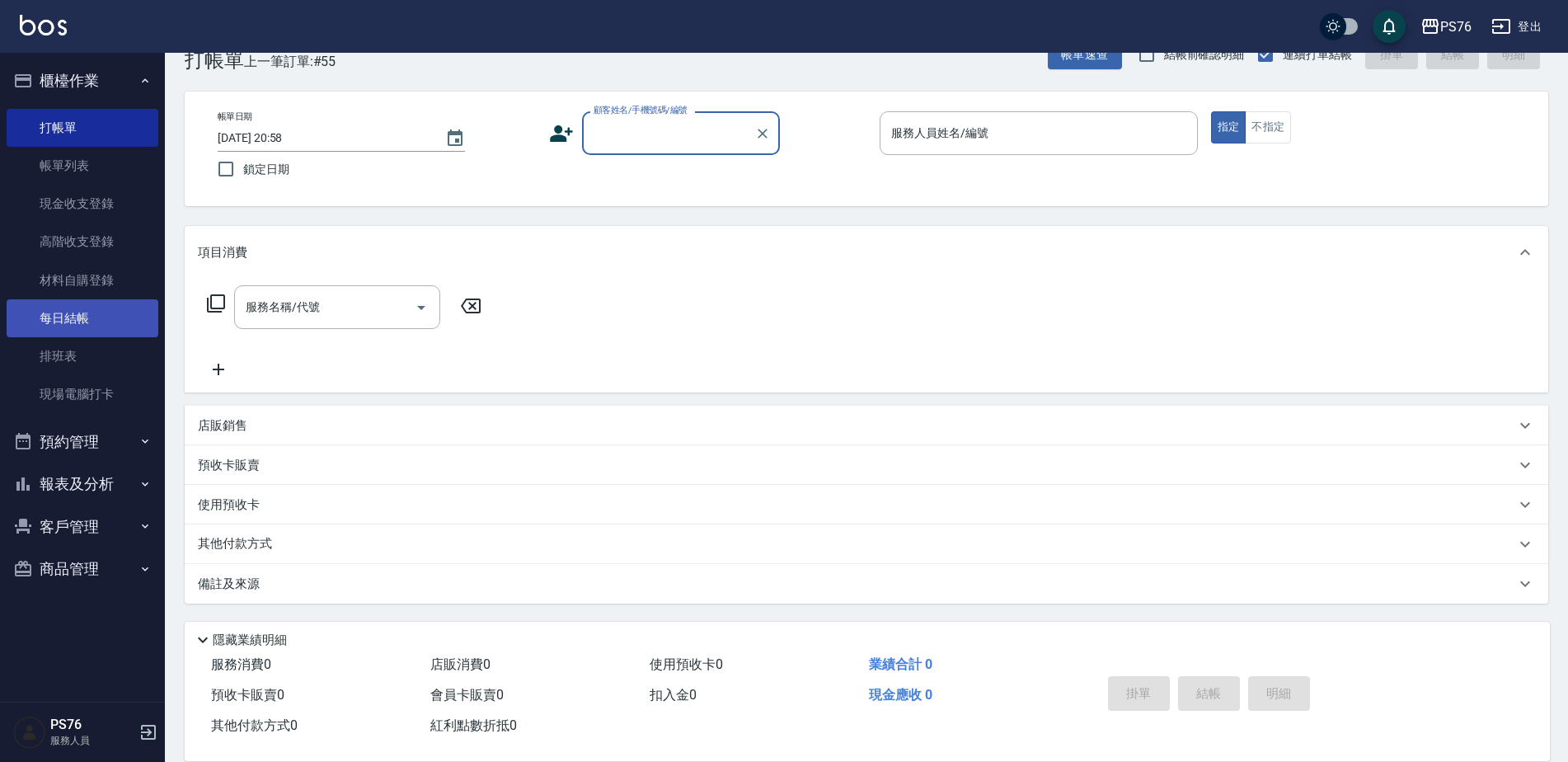
click at [85, 309] on link "每日結帳" at bounding box center [82, 318] width 152 height 38
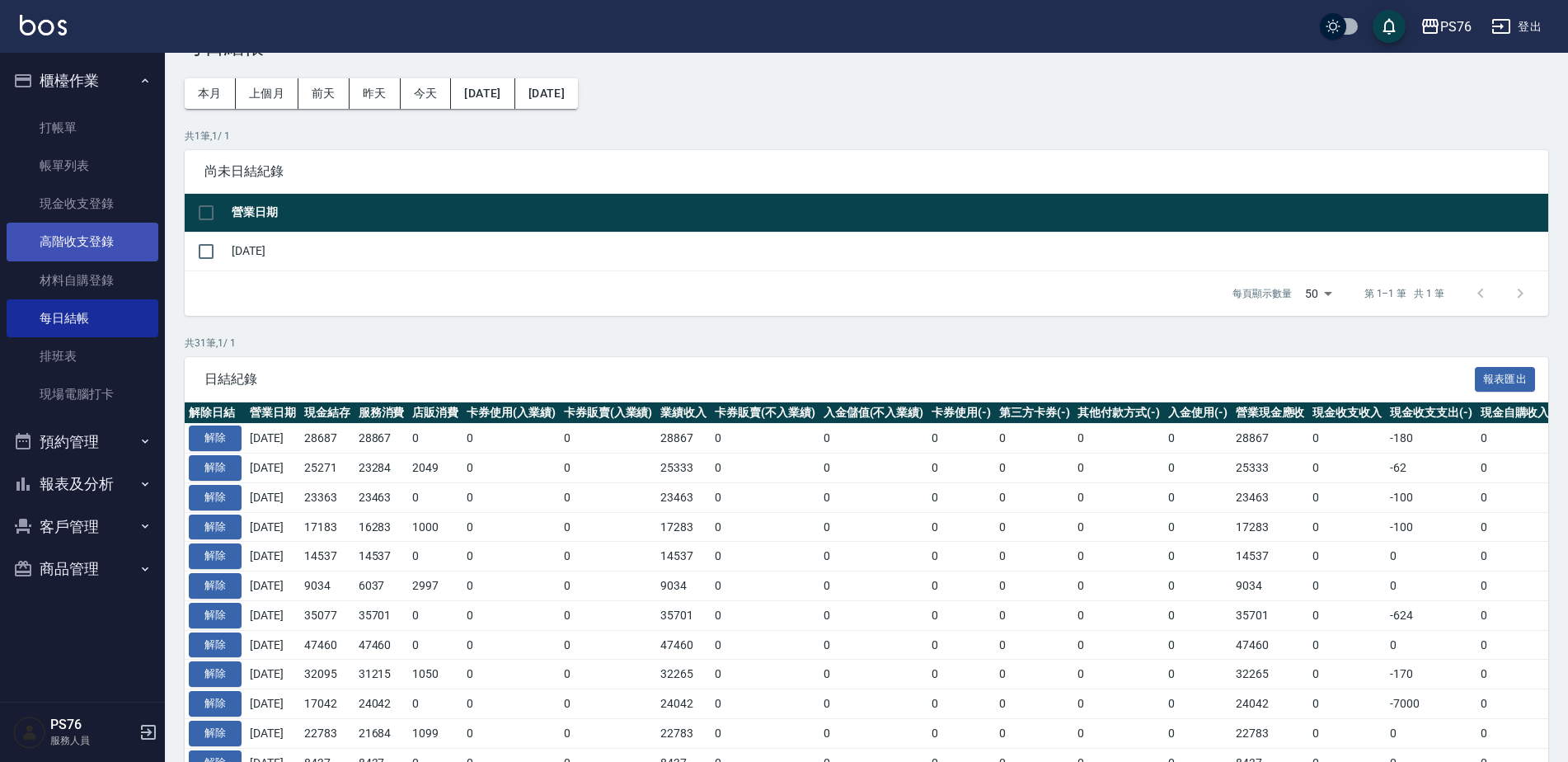
scroll to position [82, 0]
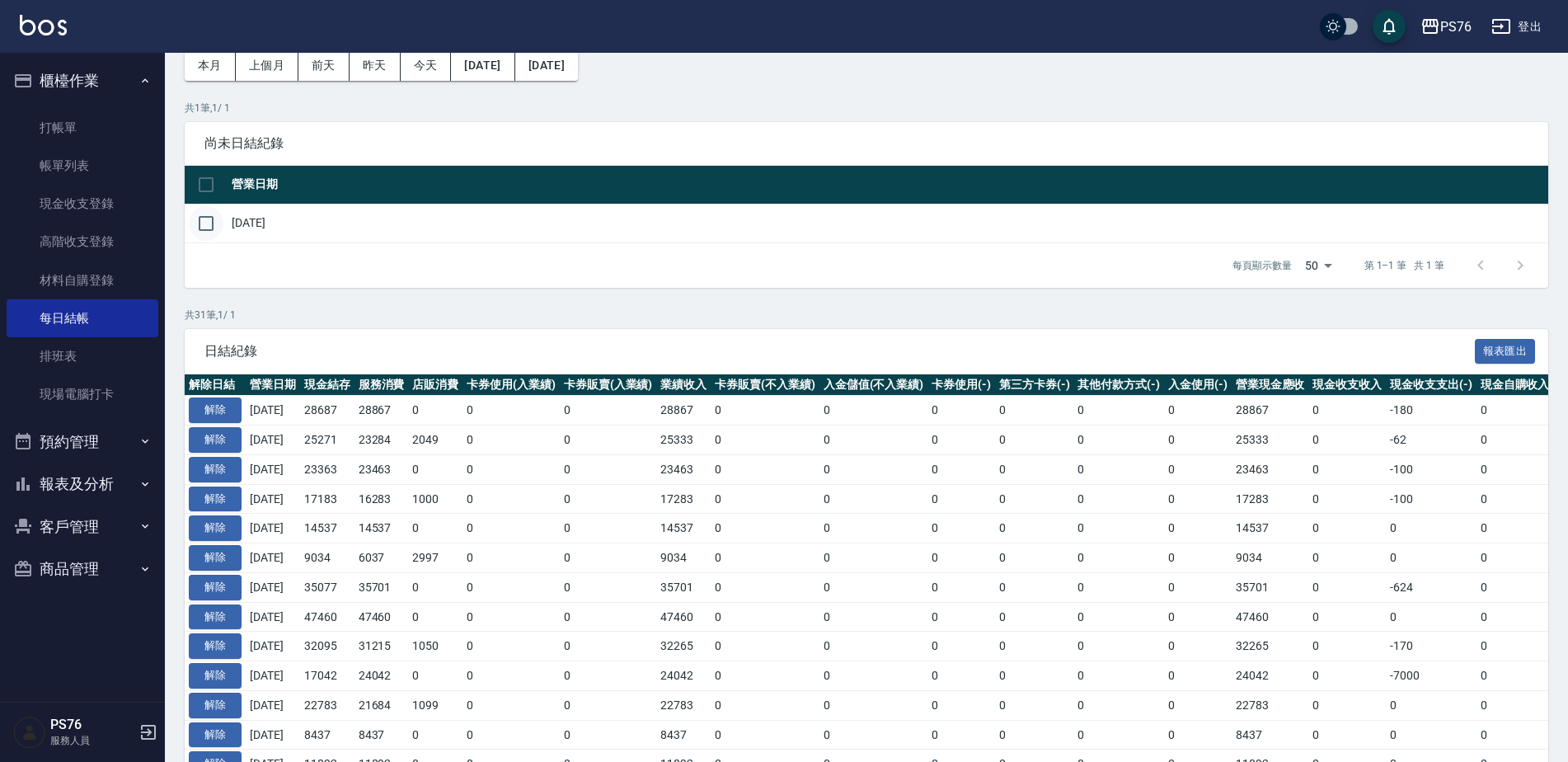
click at [208, 236] on input "checkbox" at bounding box center [206, 223] width 35 height 35
checkbox input "true"
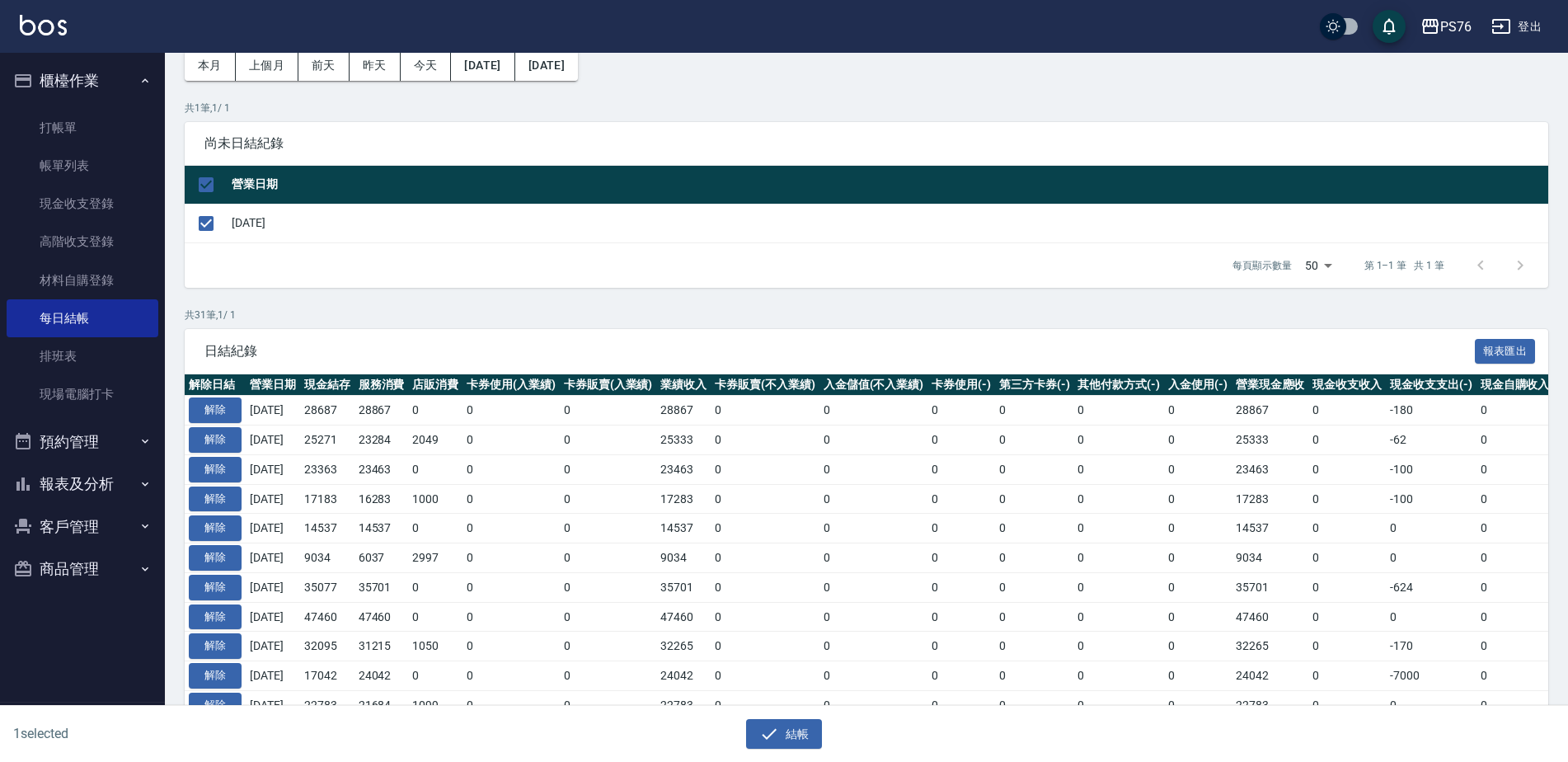
click at [796, 714] on div "結帳" at bounding box center [778, 728] width 778 height 44
click at [800, 735] on button "結帳" at bounding box center [784, 735] width 77 height 31
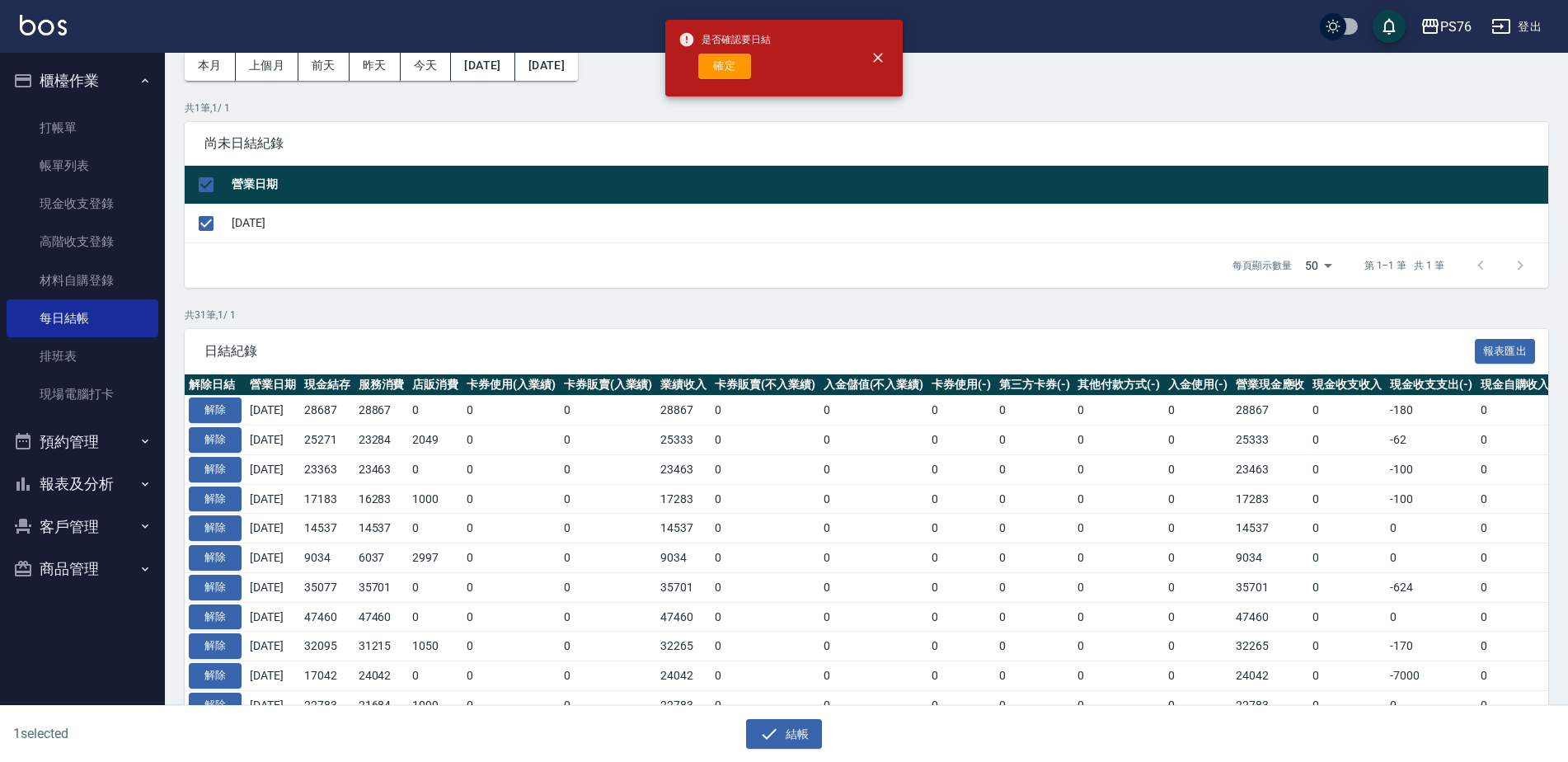
click at [708, 80] on div "是否確認要日結 確定" at bounding box center [724, 58] width 92 height 67
drag, startPoint x: 708, startPoint y: 80, endPoint x: 712, endPoint y: 72, distance: 8.9
click at [712, 72] on button "確定" at bounding box center [724, 66] width 53 height 25
checkbox input "false"
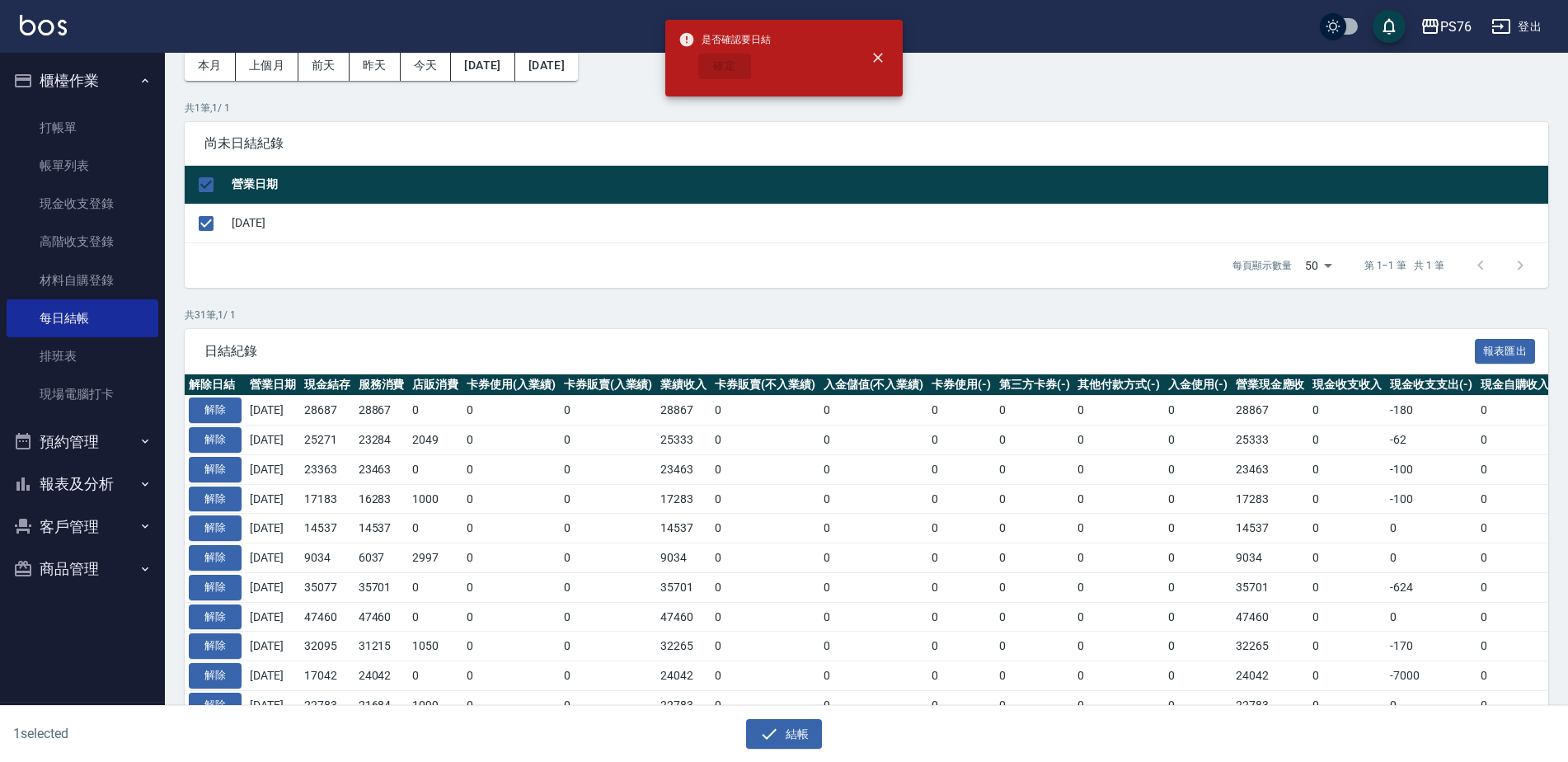
checkbox input "false"
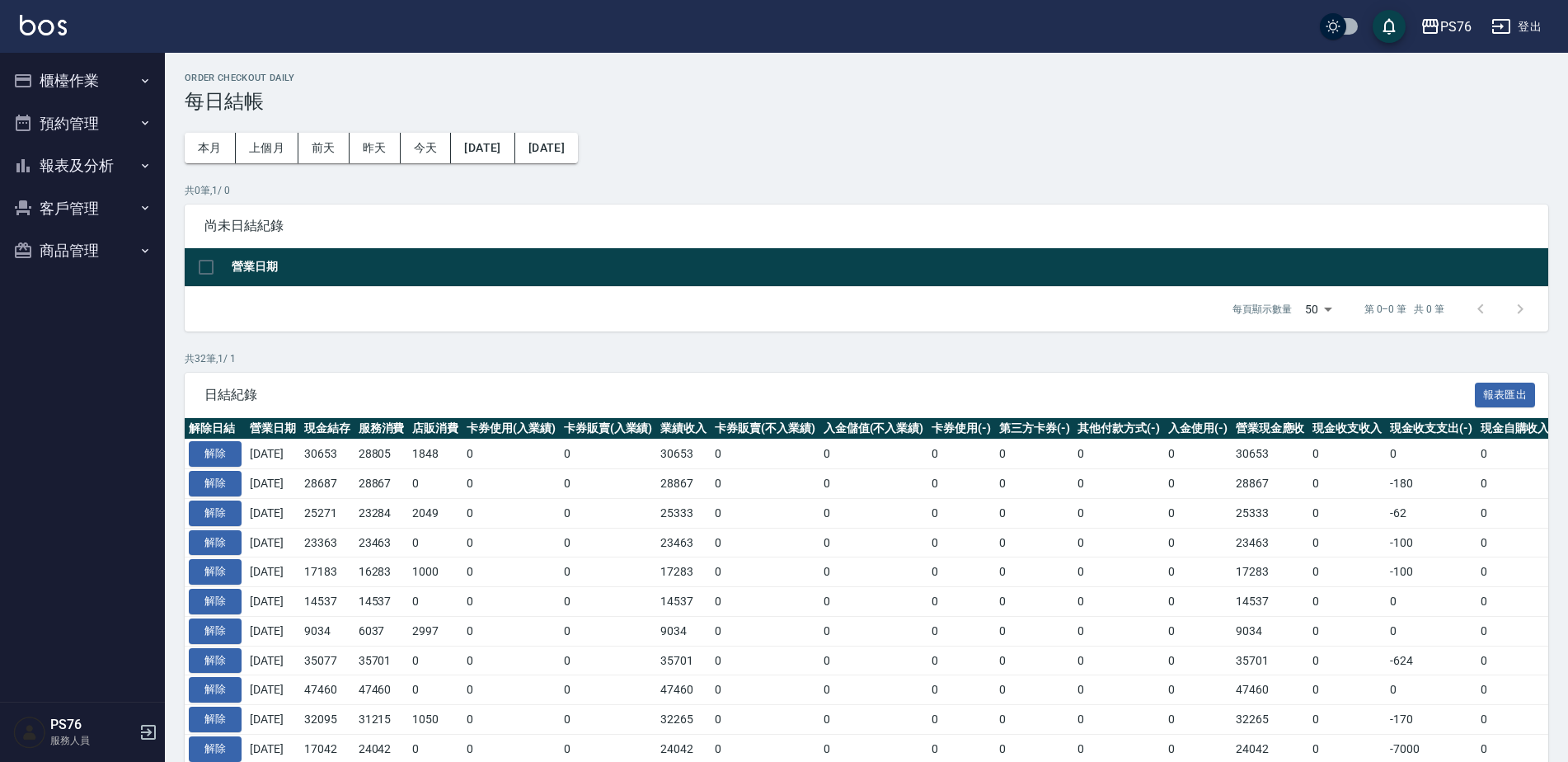
click at [100, 162] on button "報表及分析" at bounding box center [82, 165] width 152 height 43
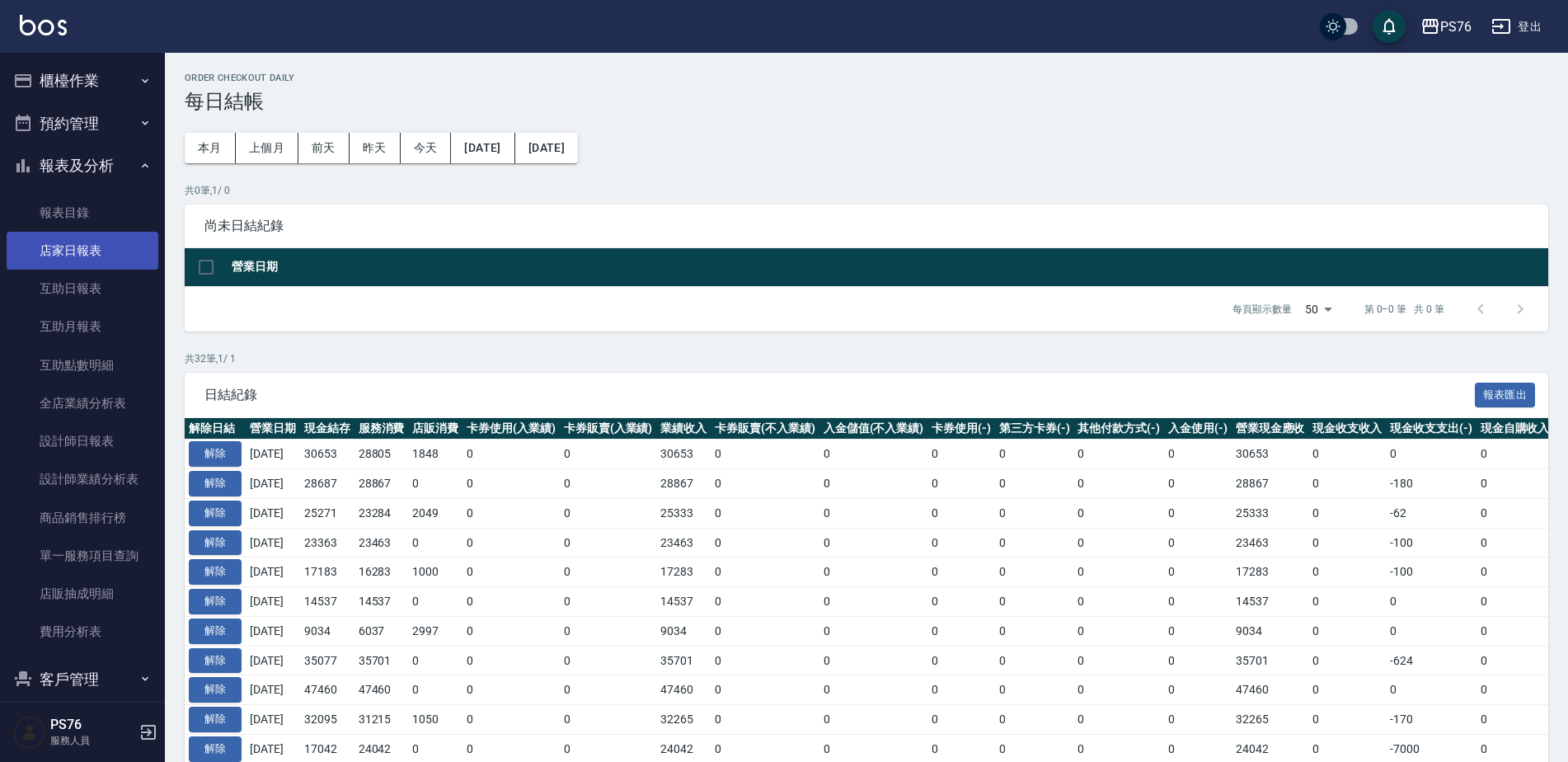
click at [101, 242] on link "店家日報表" at bounding box center [82, 250] width 152 height 38
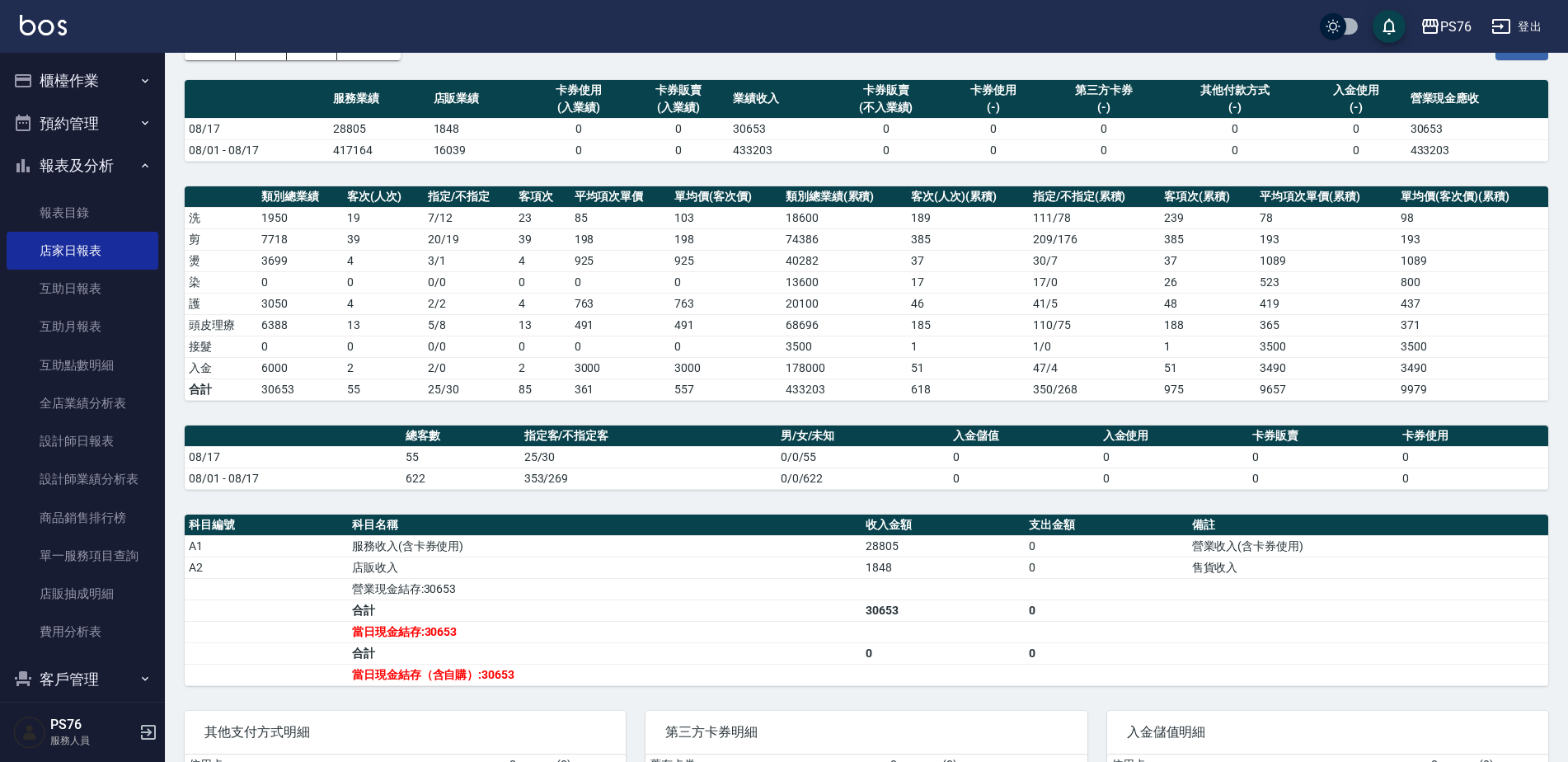
scroll to position [101, 0]
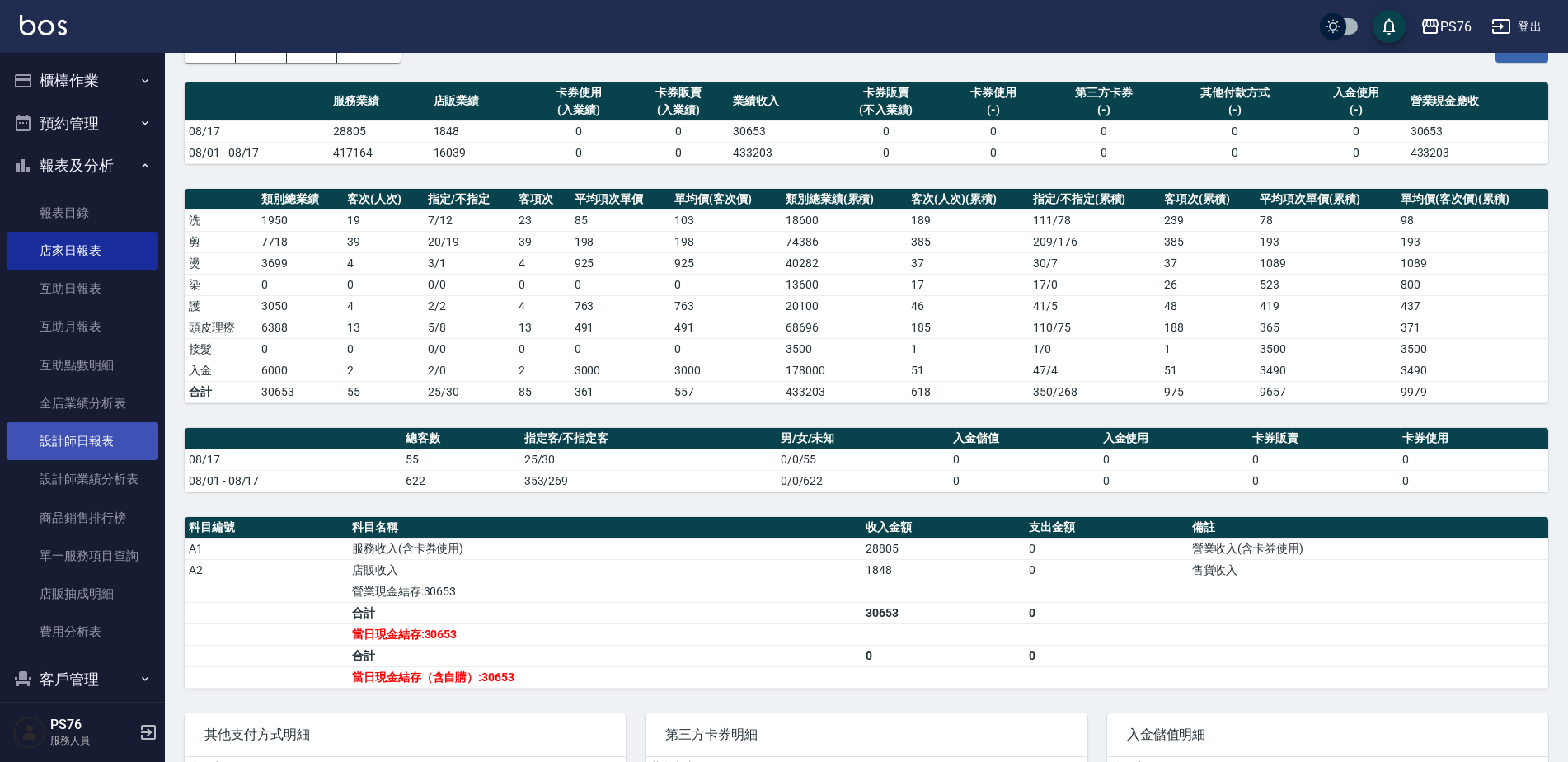
click at [81, 439] on link "設計師日報表" at bounding box center [82, 441] width 152 height 38
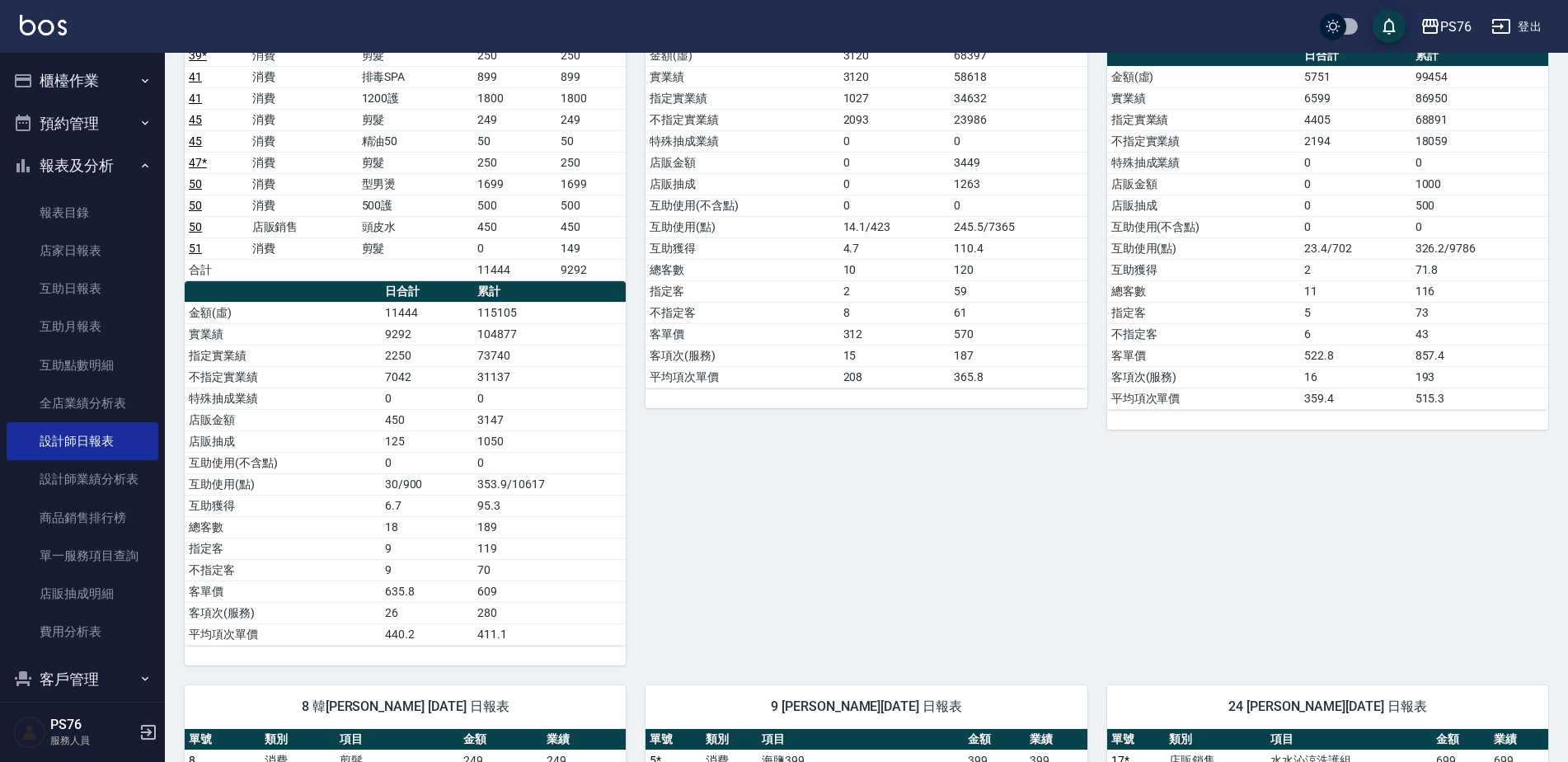
scroll to position [603, 0]
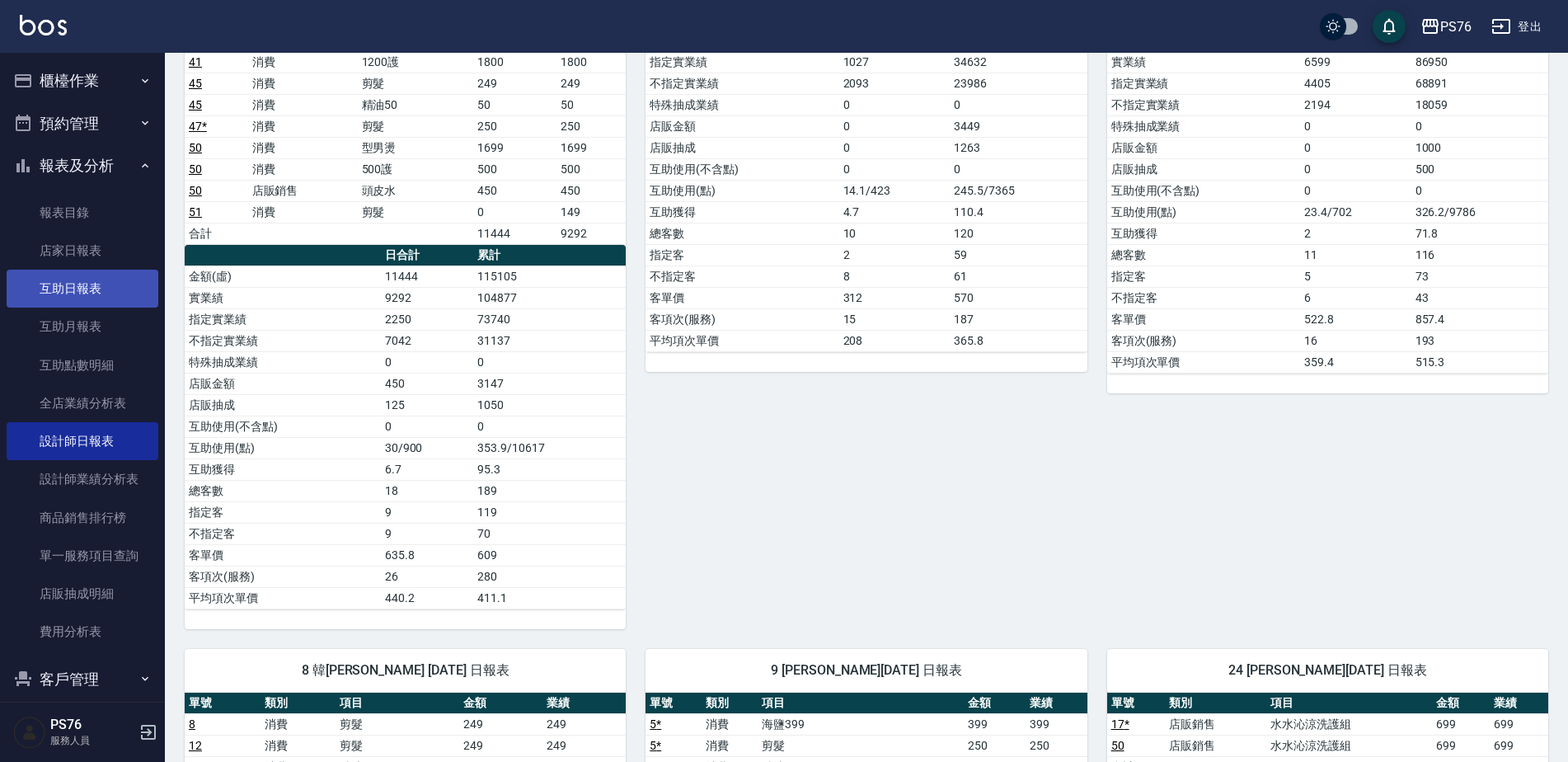
click at [91, 292] on link "互助日報表" at bounding box center [82, 288] width 152 height 38
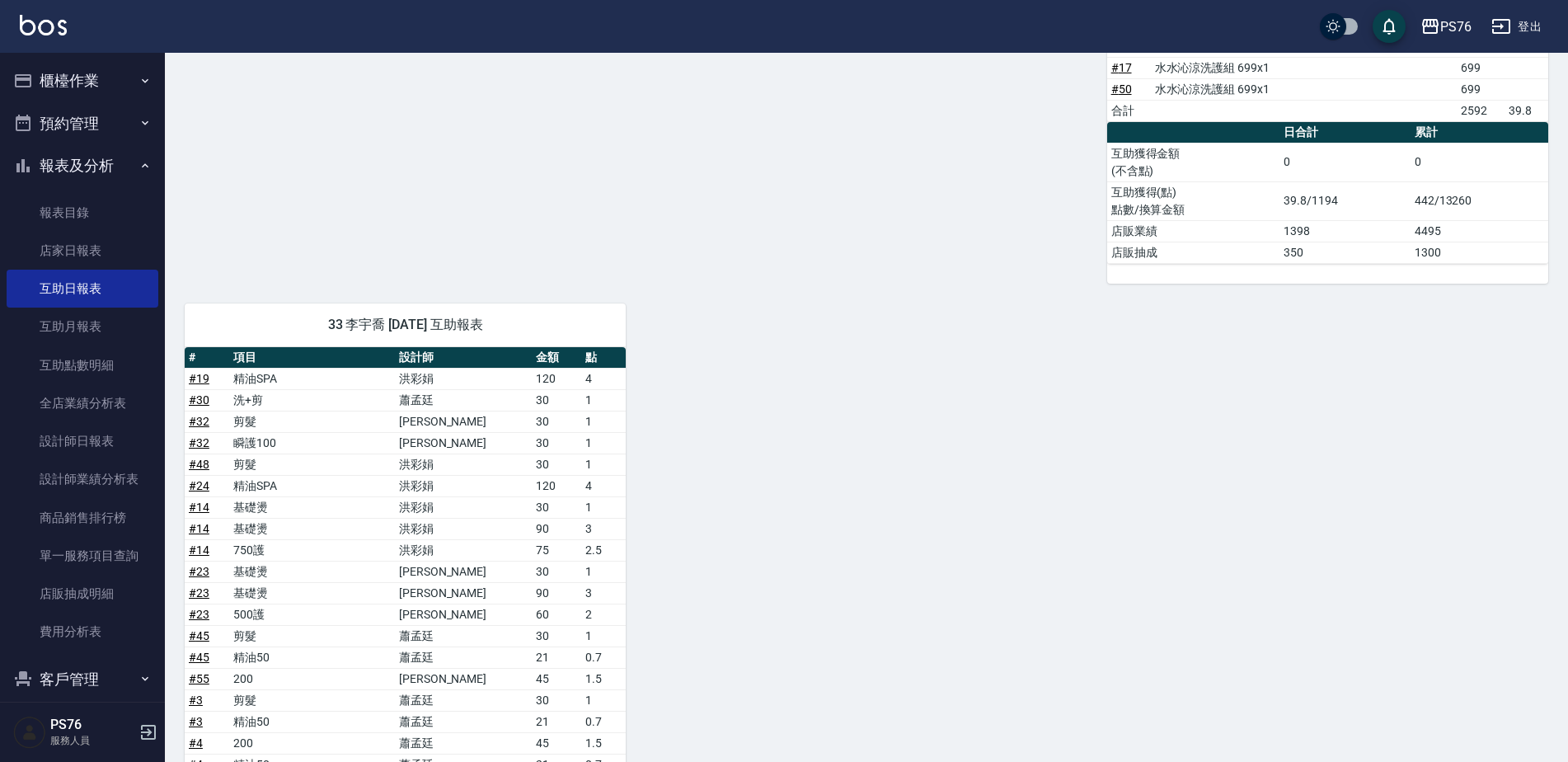
scroll to position [1084, 0]
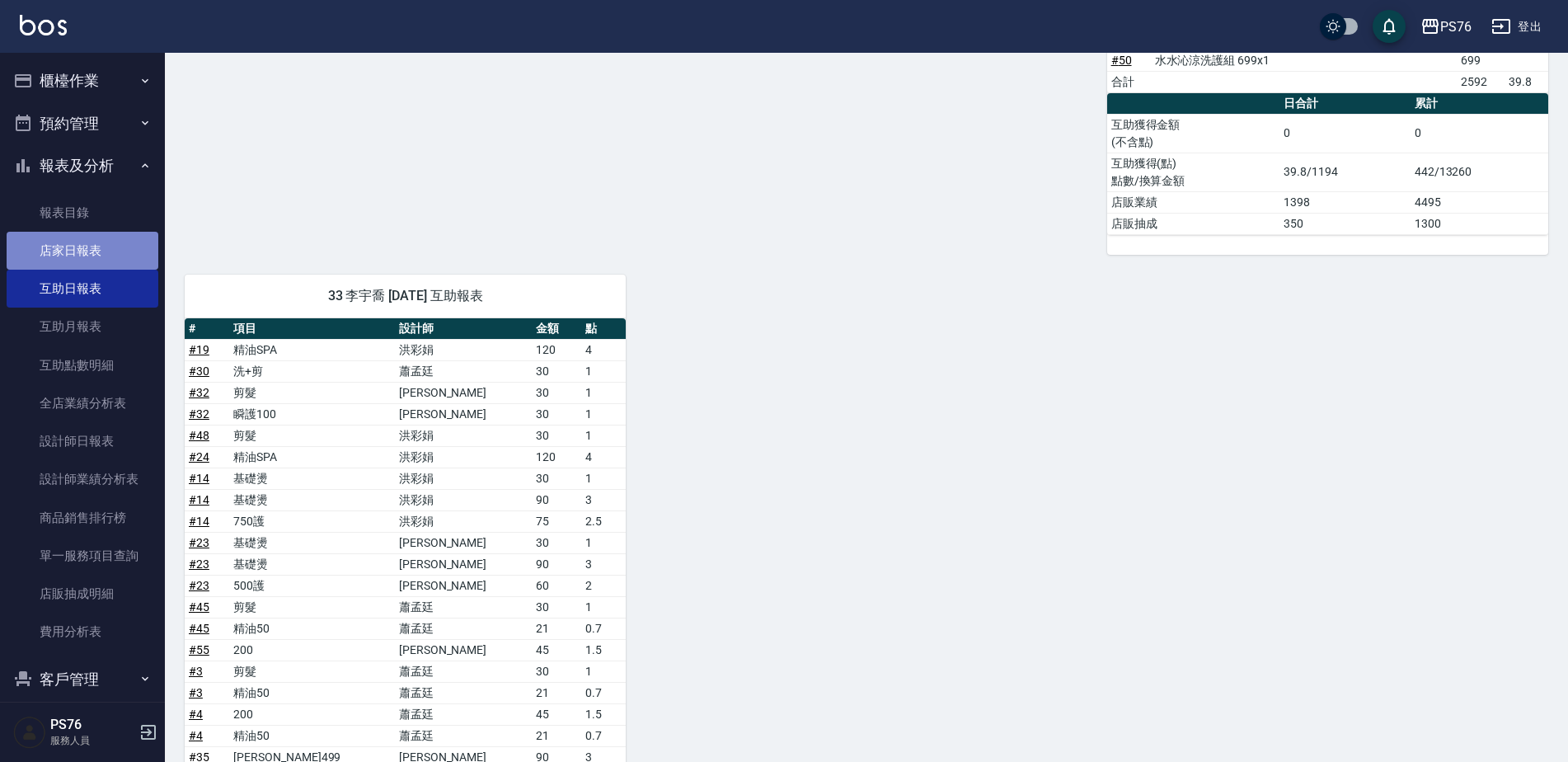
click at [126, 242] on link "店家日報表" at bounding box center [82, 250] width 152 height 38
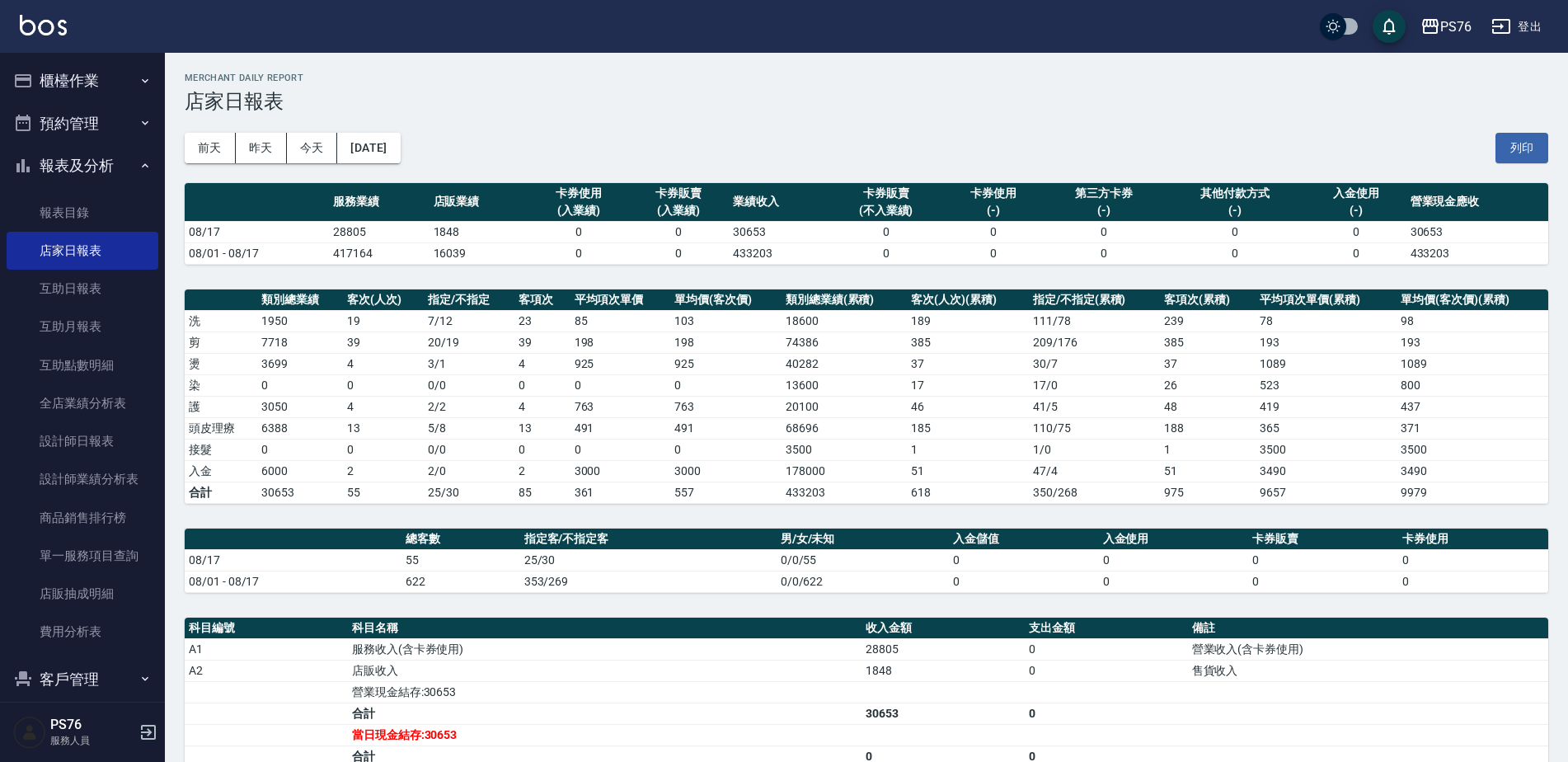
scroll to position [82, 0]
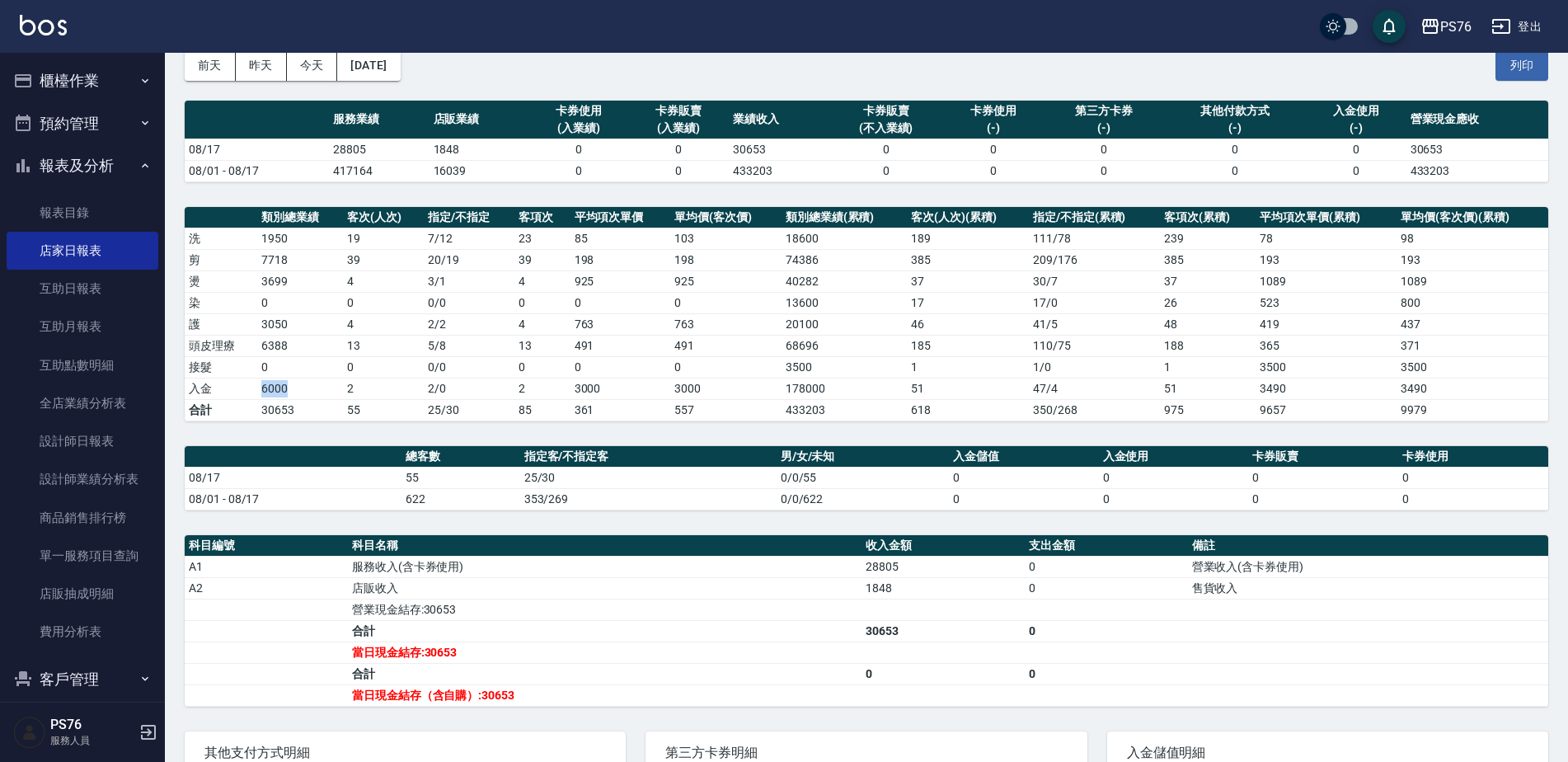
drag, startPoint x: 253, startPoint y: 387, endPoint x: 295, endPoint y: 387, distance: 42.0
click at [295, 387] on tr "入金 6000 2 2 / 0 2 3000 3000 178000 51 47 / 4 51 3490 3490" at bounding box center [867, 388] width 1364 height 21
drag, startPoint x: 295, startPoint y: 387, endPoint x: 468, endPoint y: 487, distance: 199.8
click at [361, 477] on td "08/17" at bounding box center [293, 477] width 217 height 21
click at [264, 63] on button "昨天" at bounding box center [261, 65] width 51 height 31
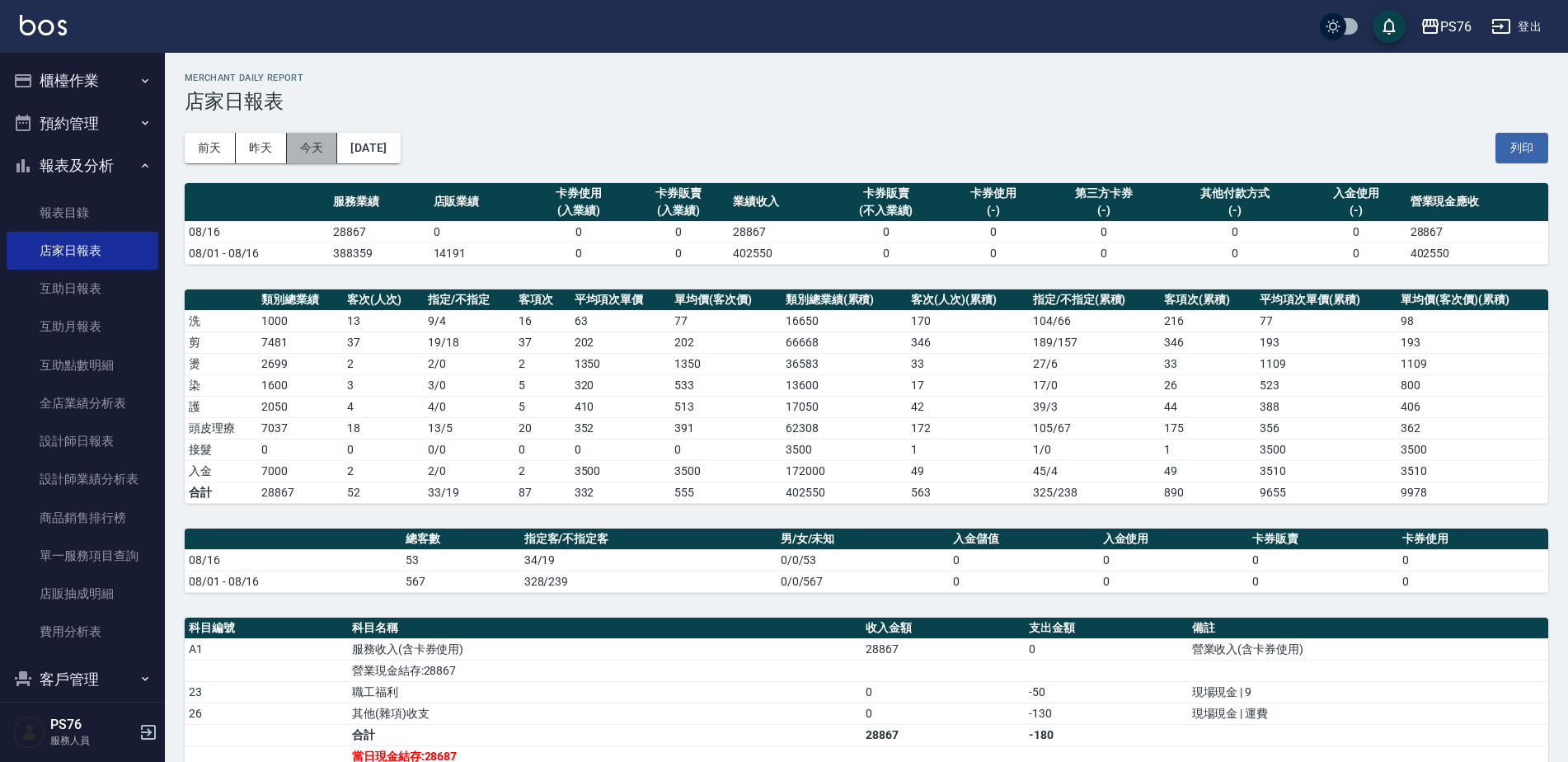
click at [307, 159] on button "今天" at bounding box center [313, 148] width 51 height 31
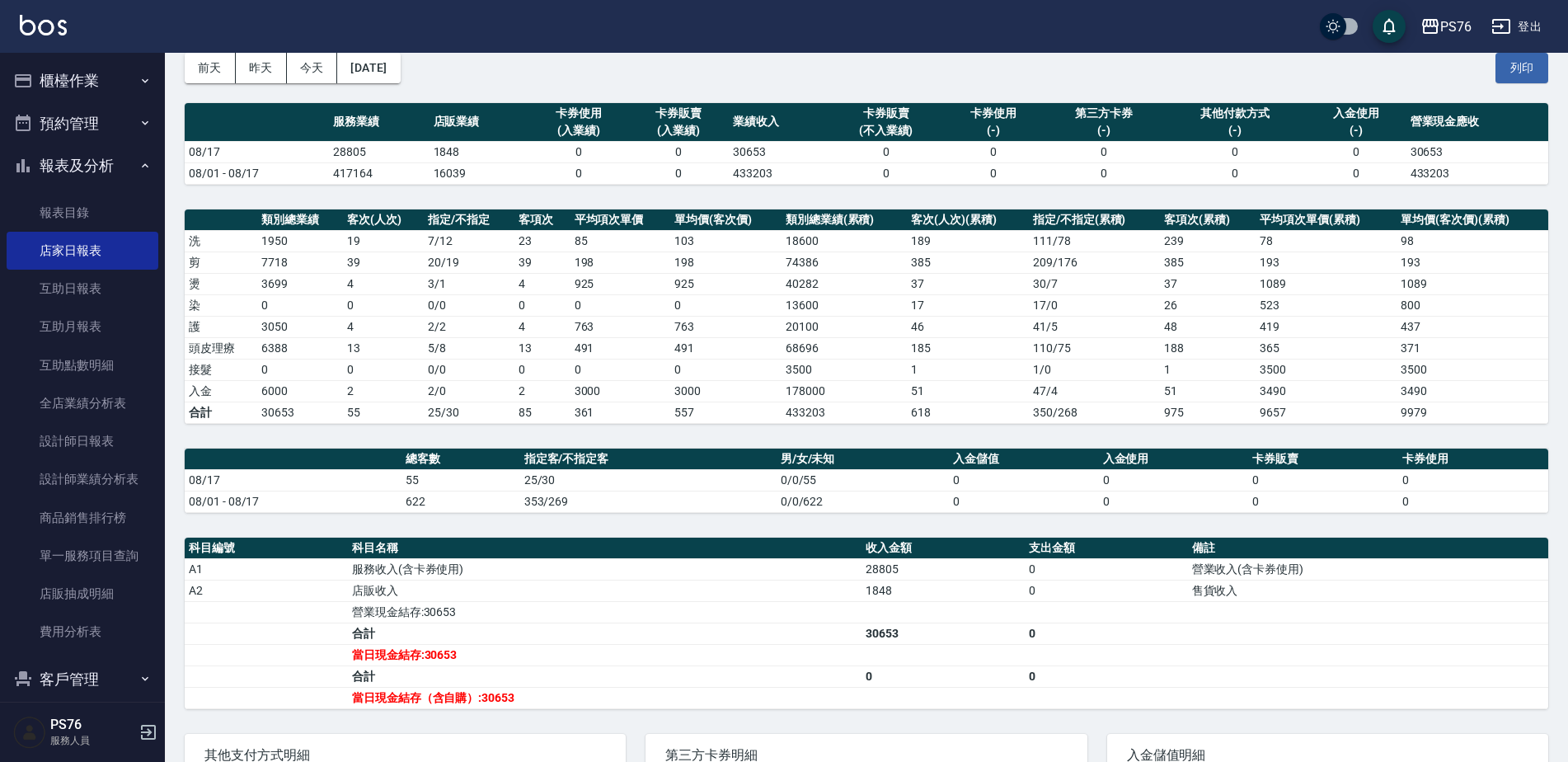
scroll to position [117, 0]
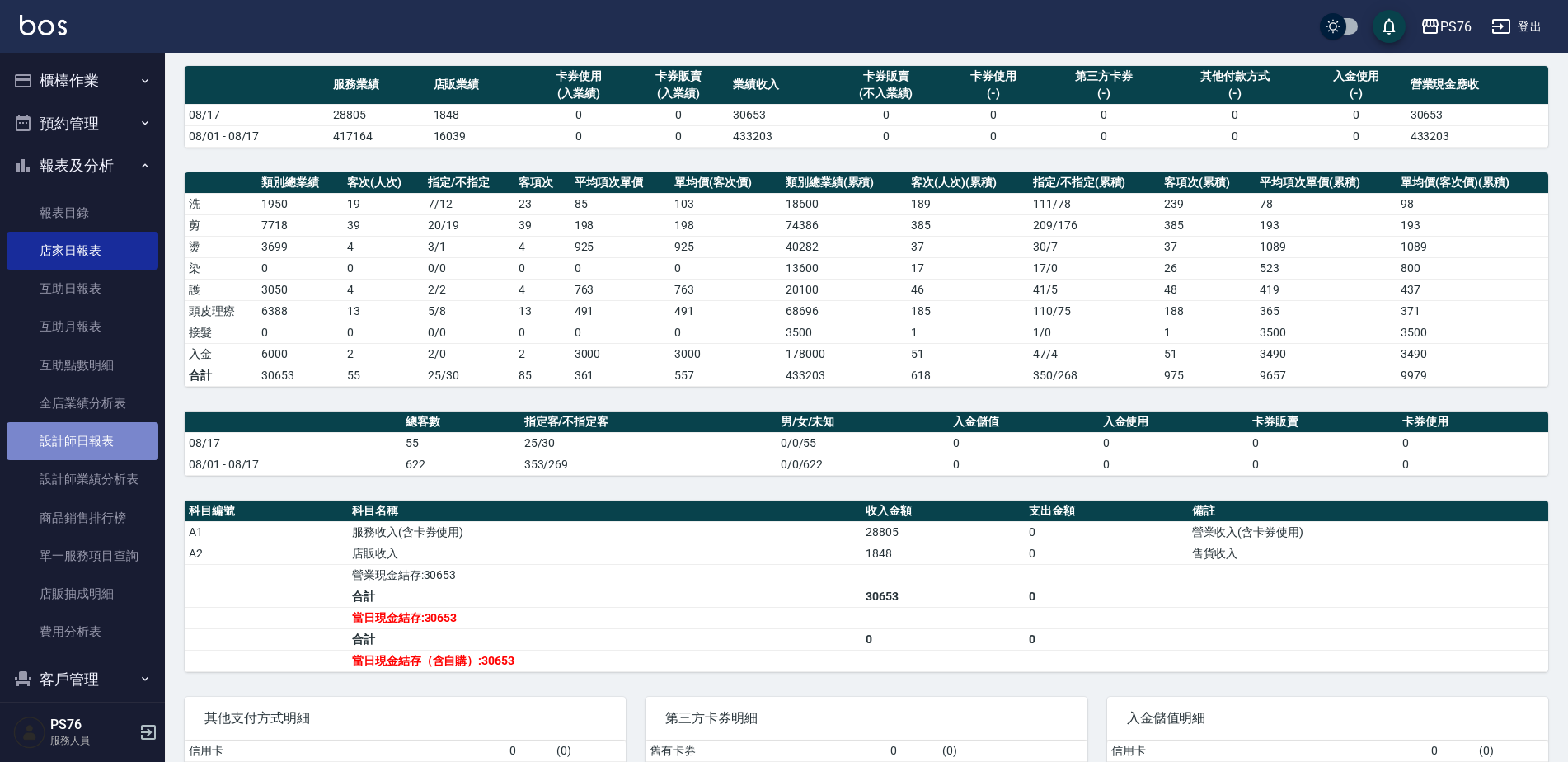
click at [93, 444] on link "設計師日報表" at bounding box center [82, 441] width 152 height 38
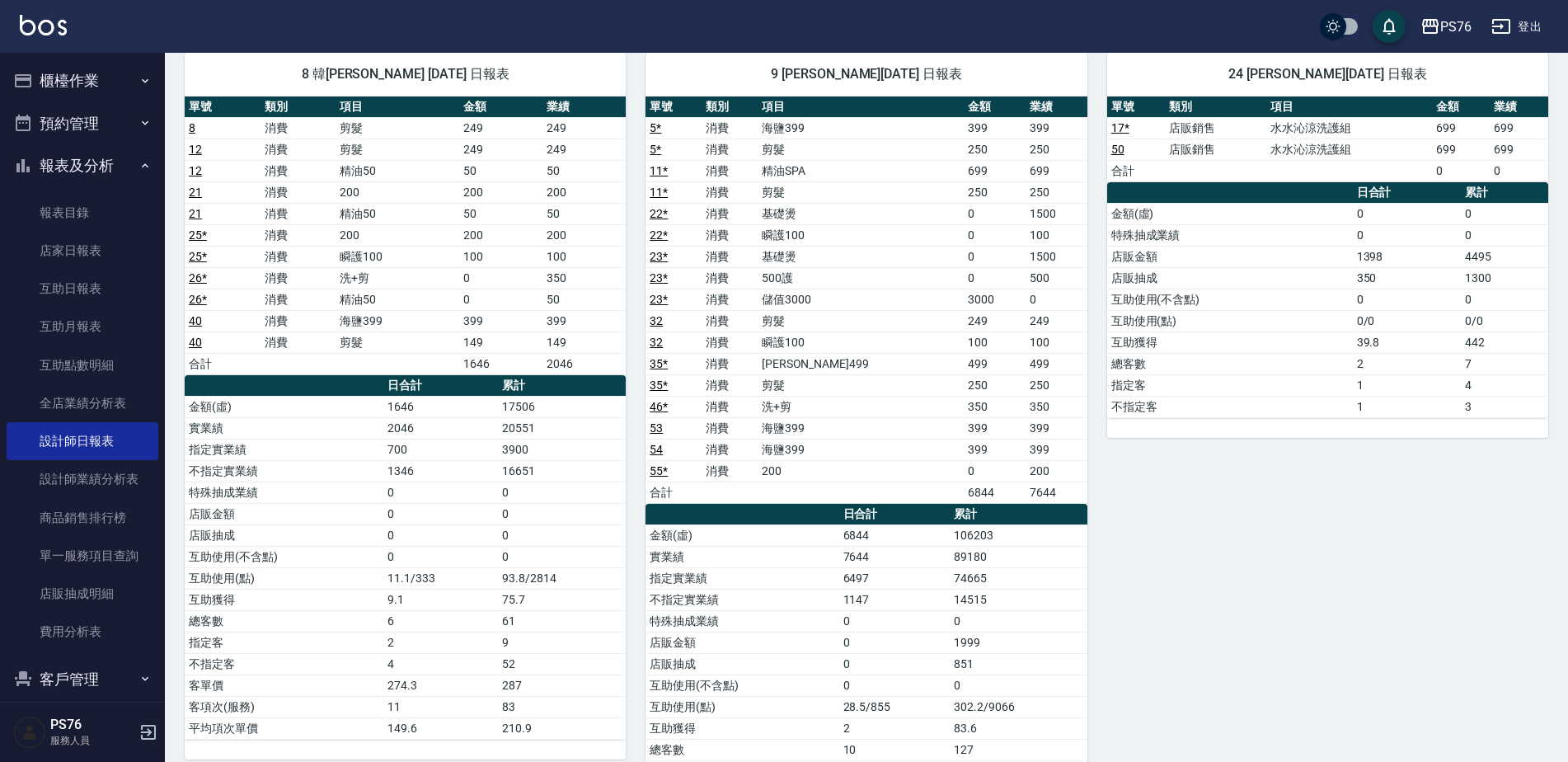
scroll to position [1198, 0]
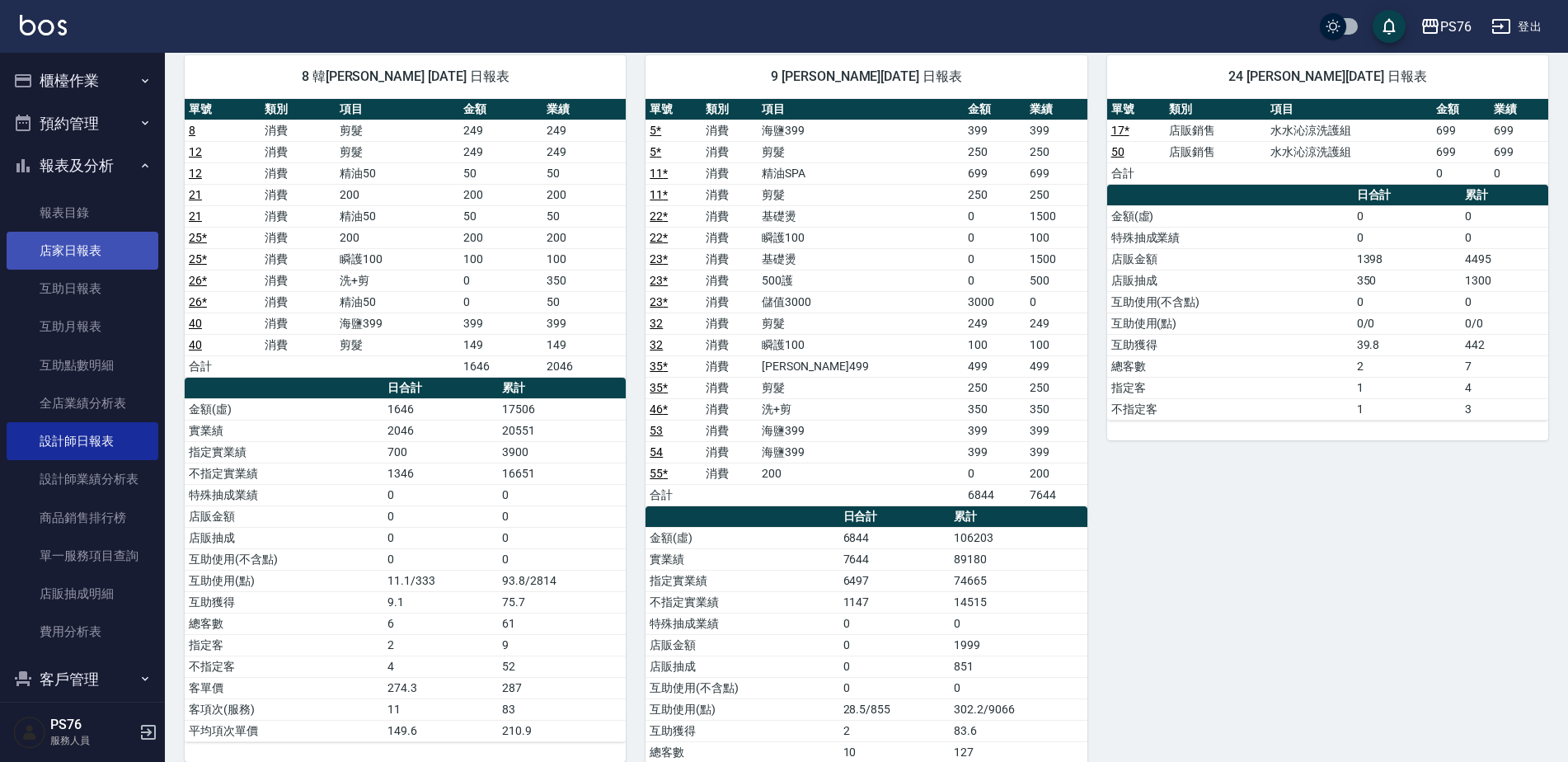
click at [101, 248] on link "店家日報表" at bounding box center [82, 250] width 152 height 38
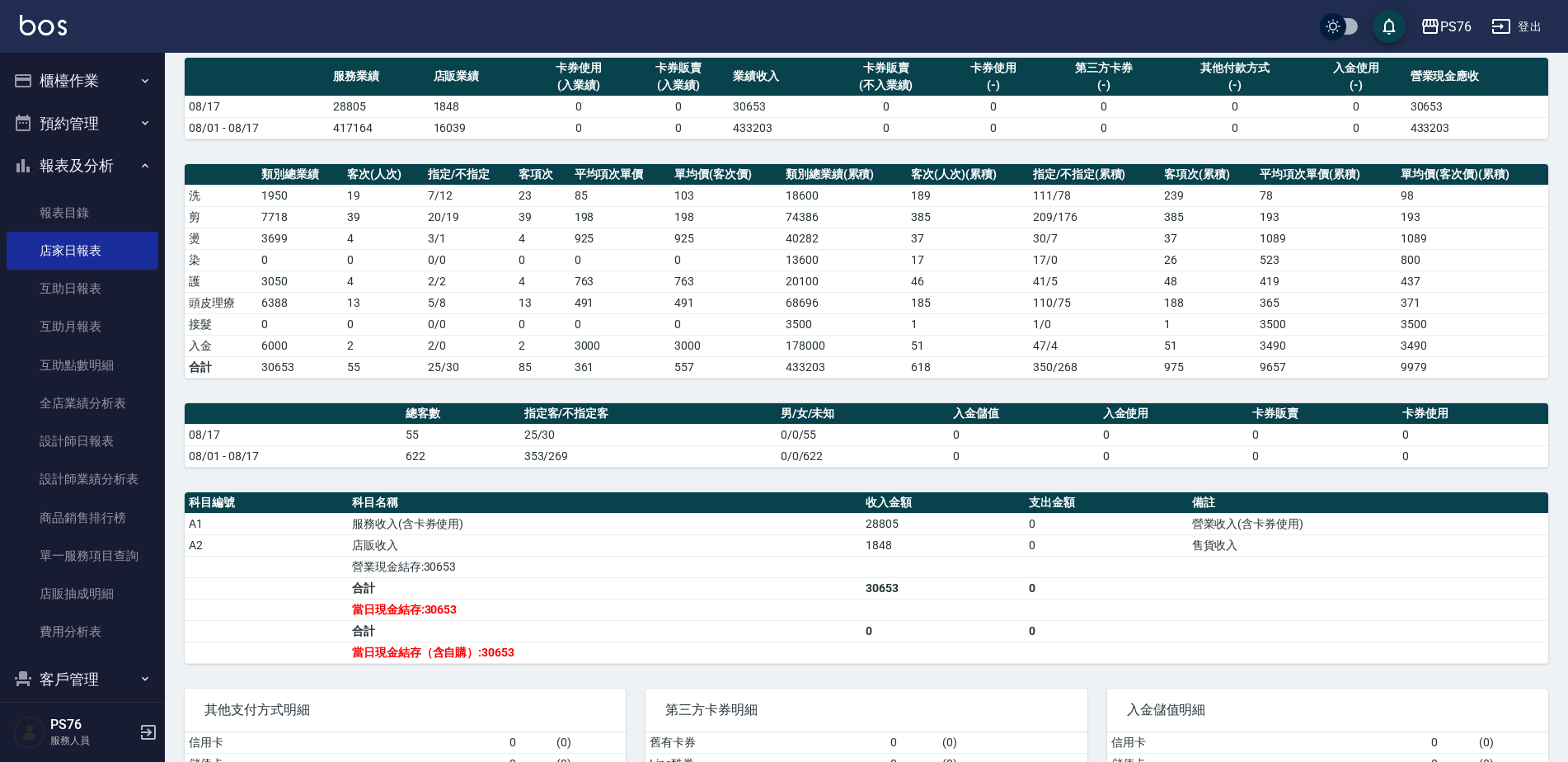
scroll to position [114, 0]
